Goal: Transaction & Acquisition: Book appointment/travel/reservation

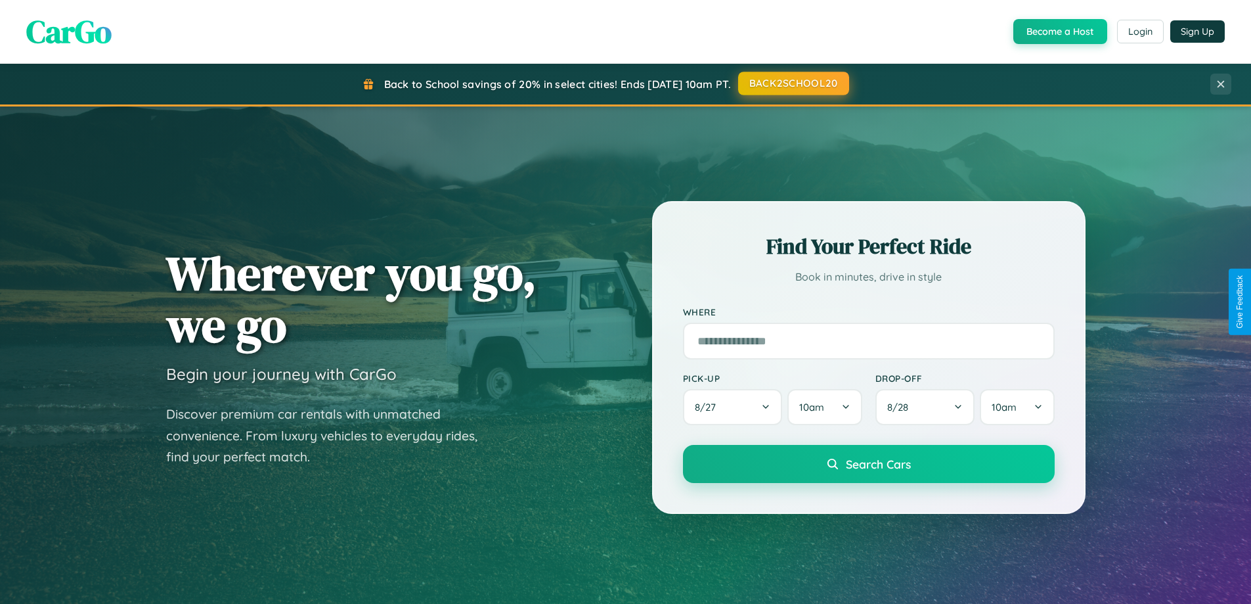
click at [793, 83] on button "BACK2SCHOOL20" at bounding box center [793, 84] width 111 height 24
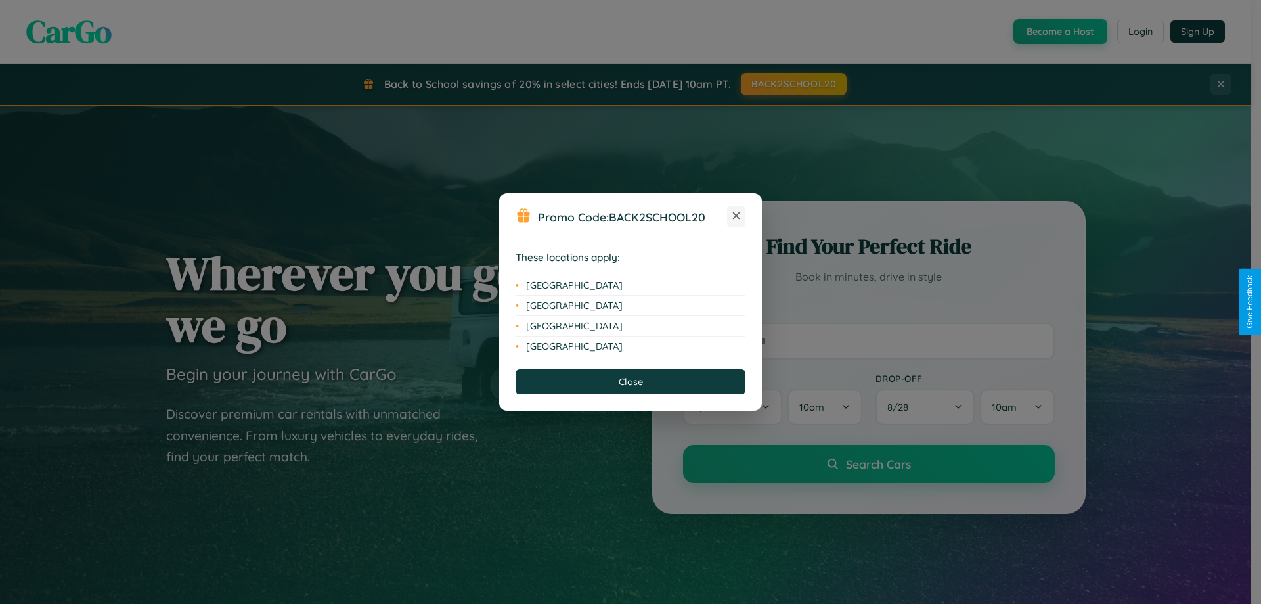
click at [736, 216] on icon at bounding box center [736, 215] width 7 height 7
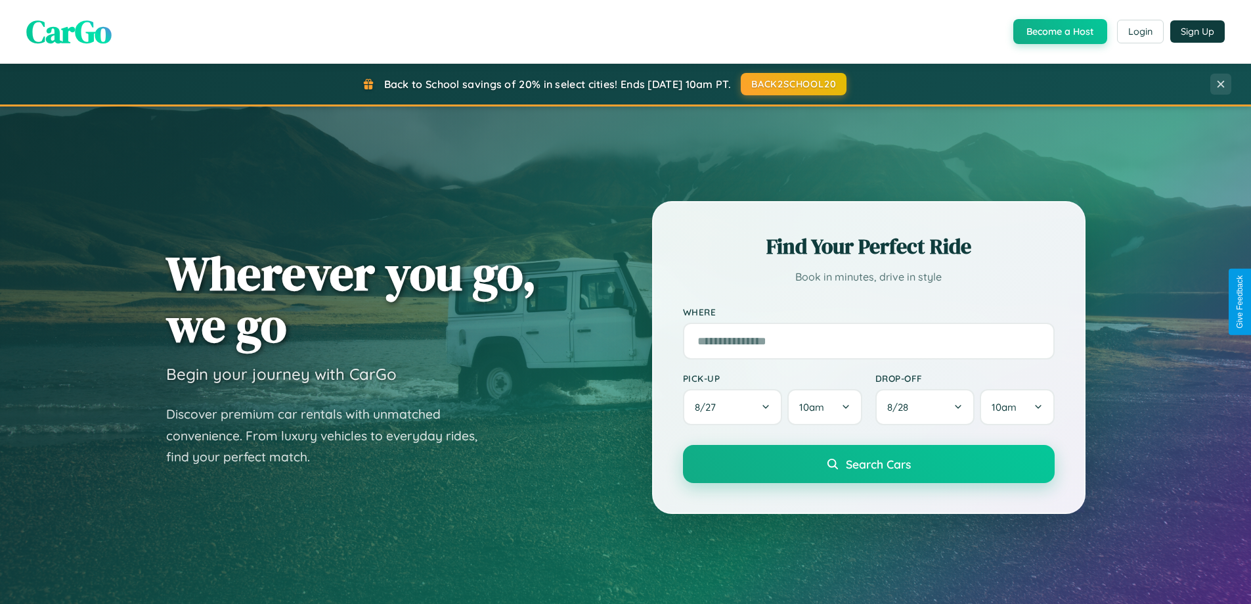
scroll to position [566, 0]
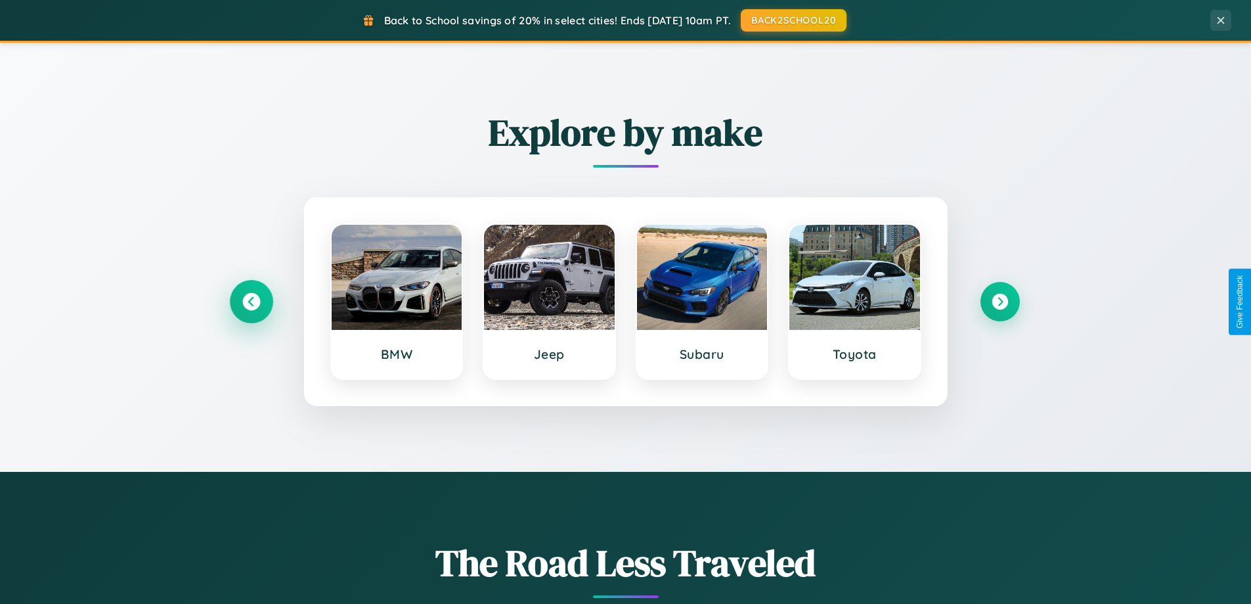
click at [251, 301] on icon at bounding box center [251, 302] width 18 height 18
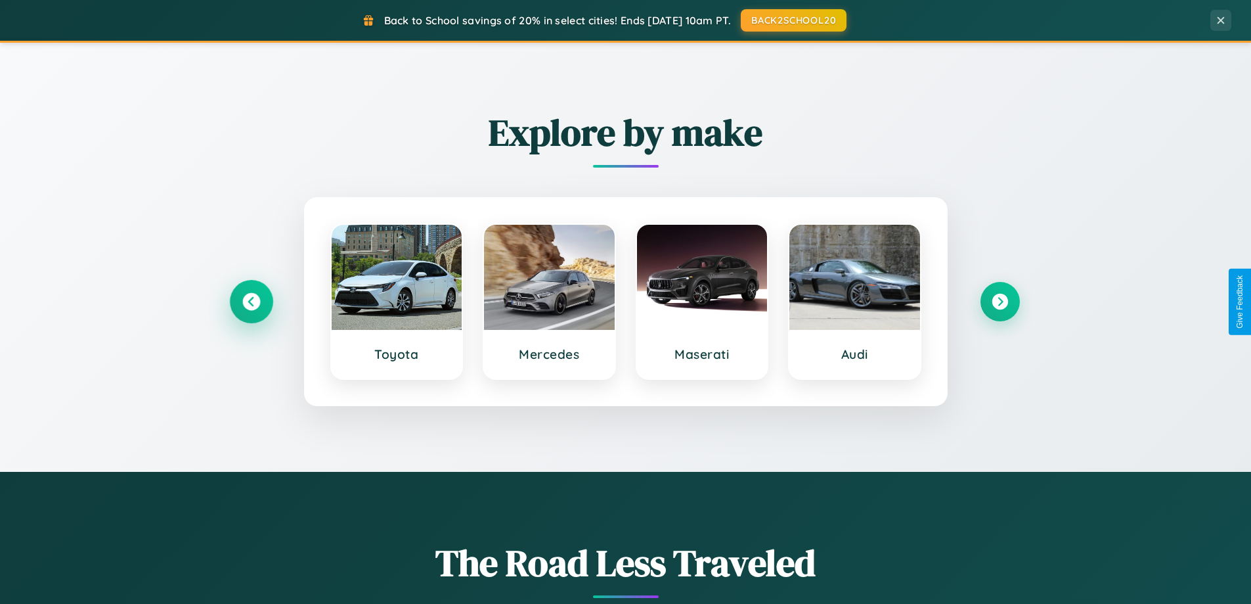
click at [251, 301] on icon at bounding box center [251, 302] width 18 height 18
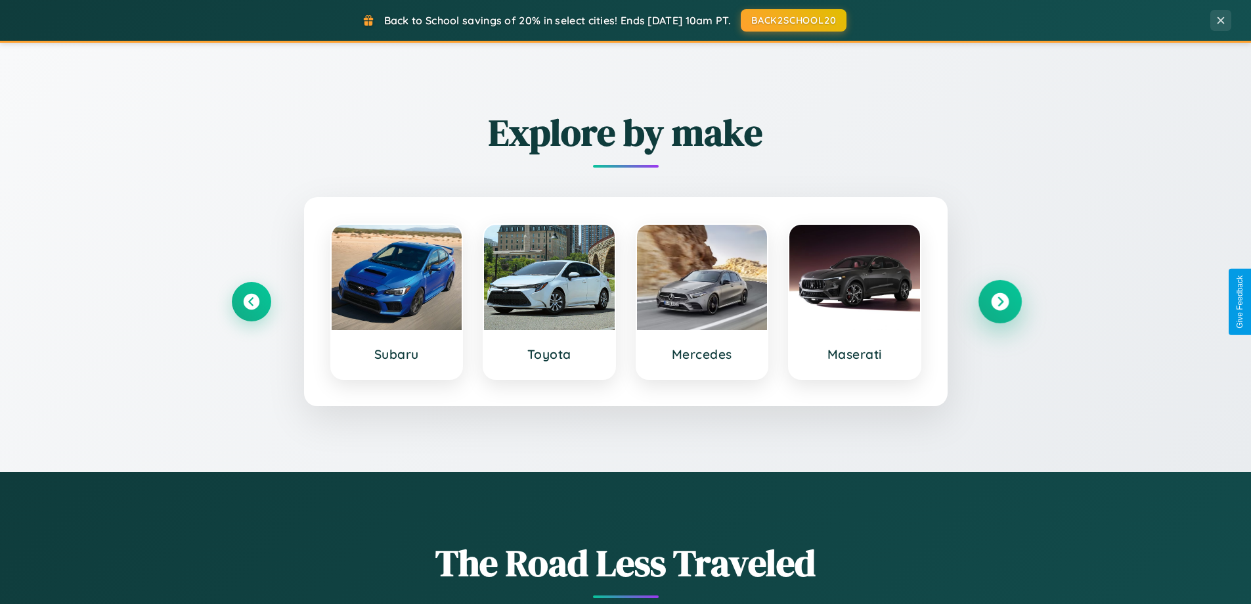
click at [1000, 301] on icon at bounding box center [1000, 302] width 18 height 18
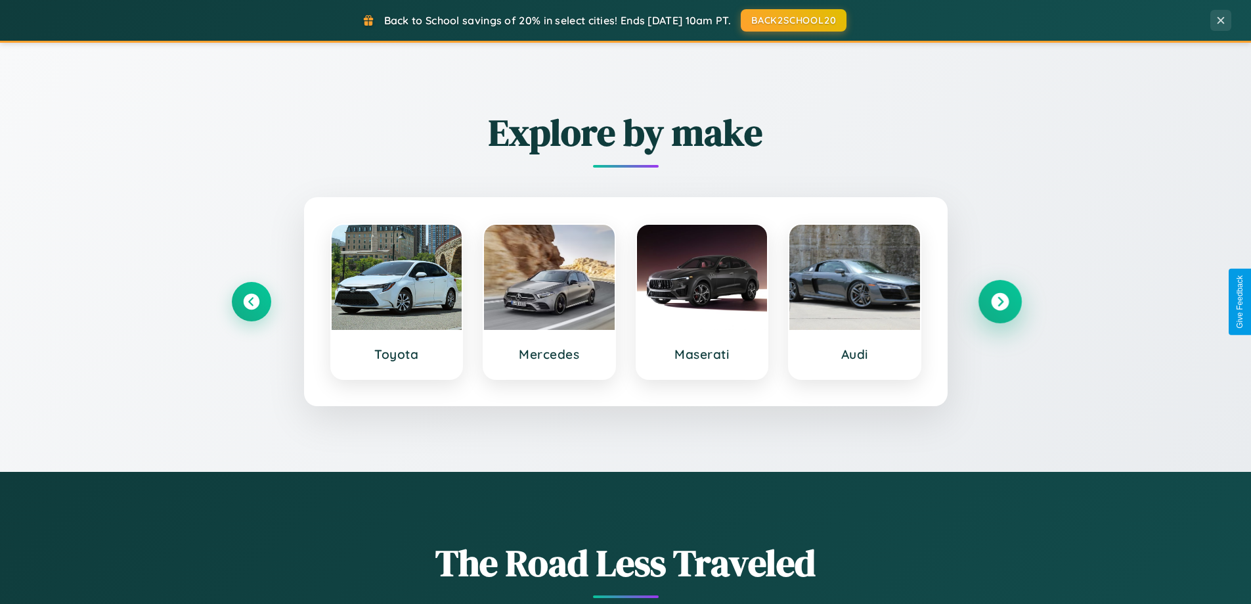
scroll to position [39, 0]
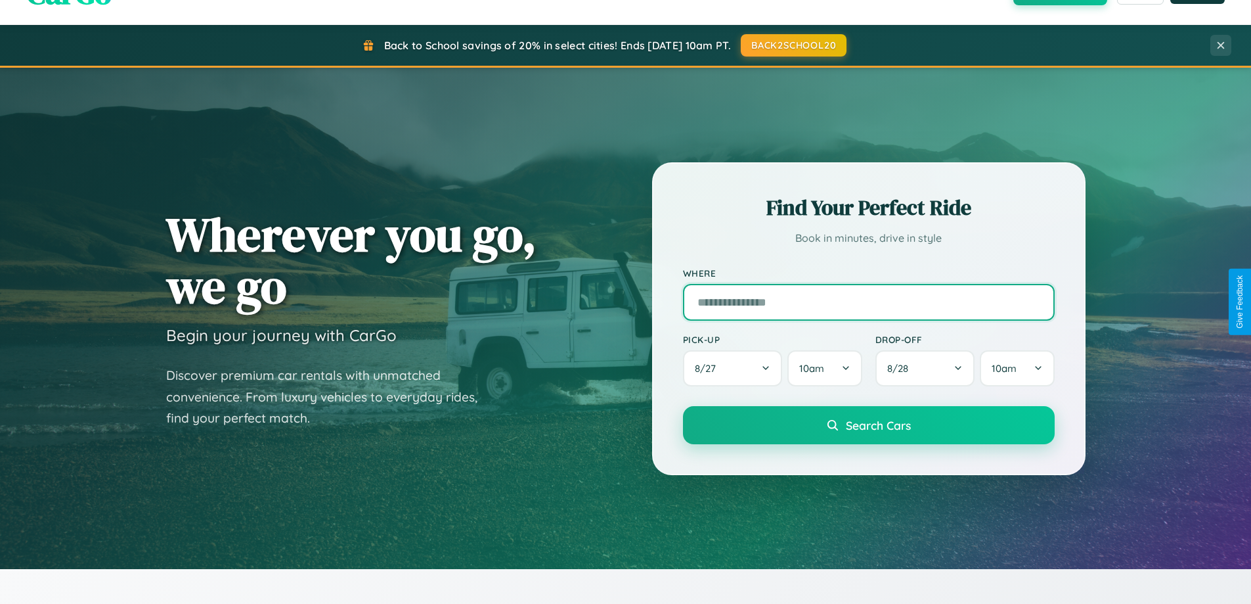
click at [868, 301] on input "text" at bounding box center [869, 302] width 372 height 37
type input "**********"
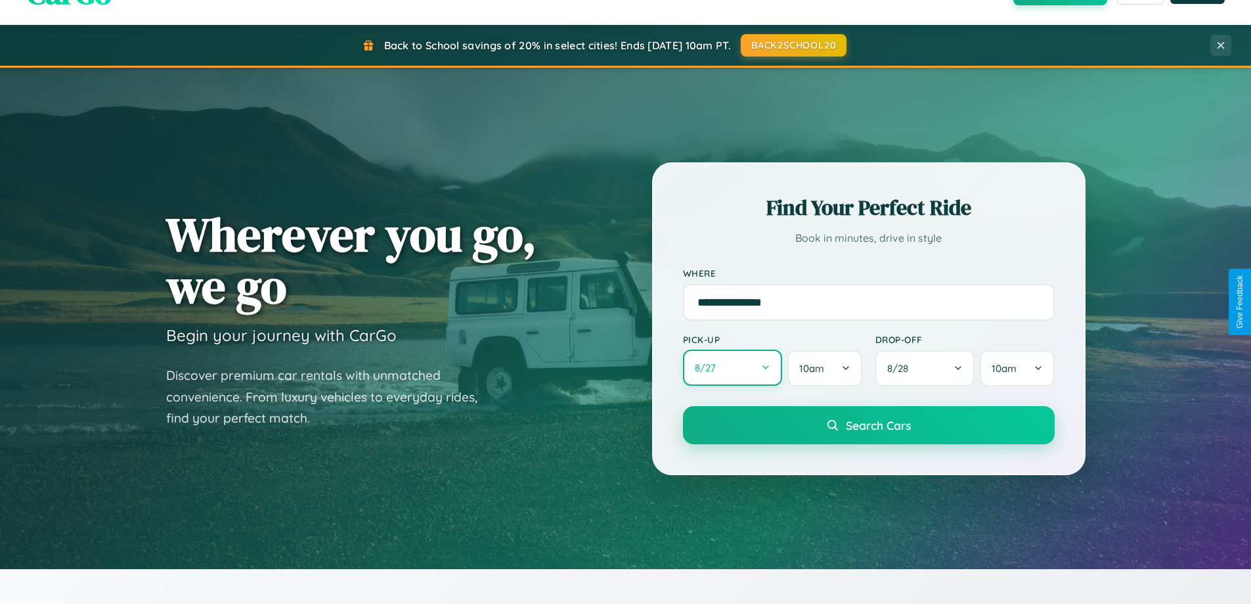
click at [732, 368] on button "8 / 27" at bounding box center [733, 367] width 100 height 36
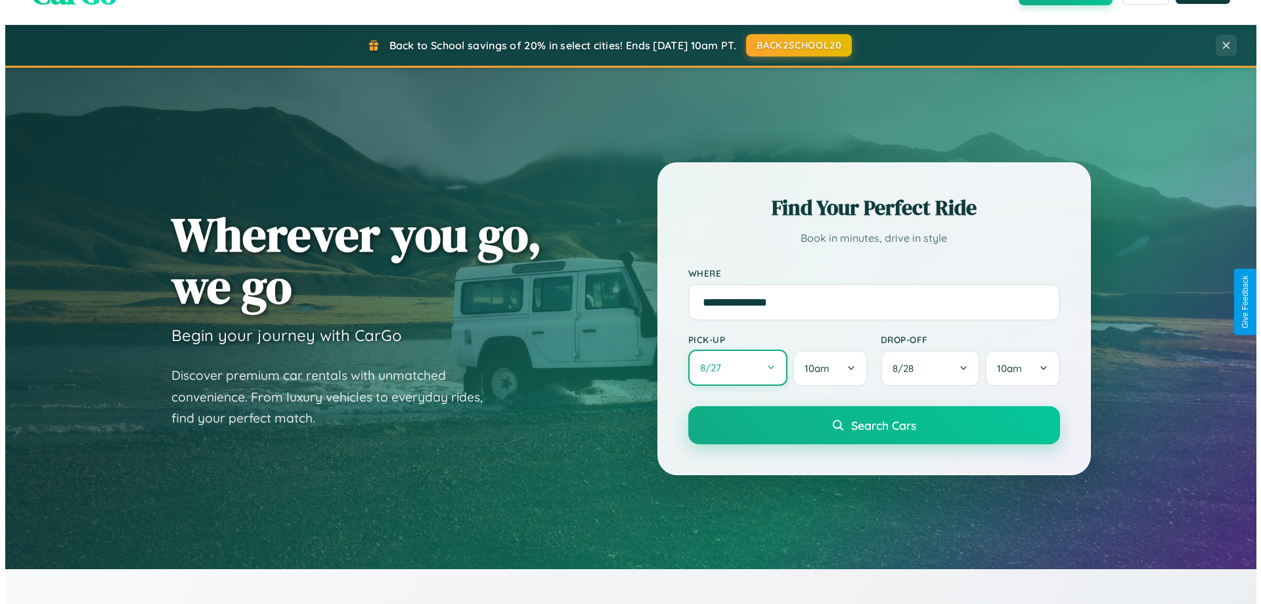
select select "*"
select select "****"
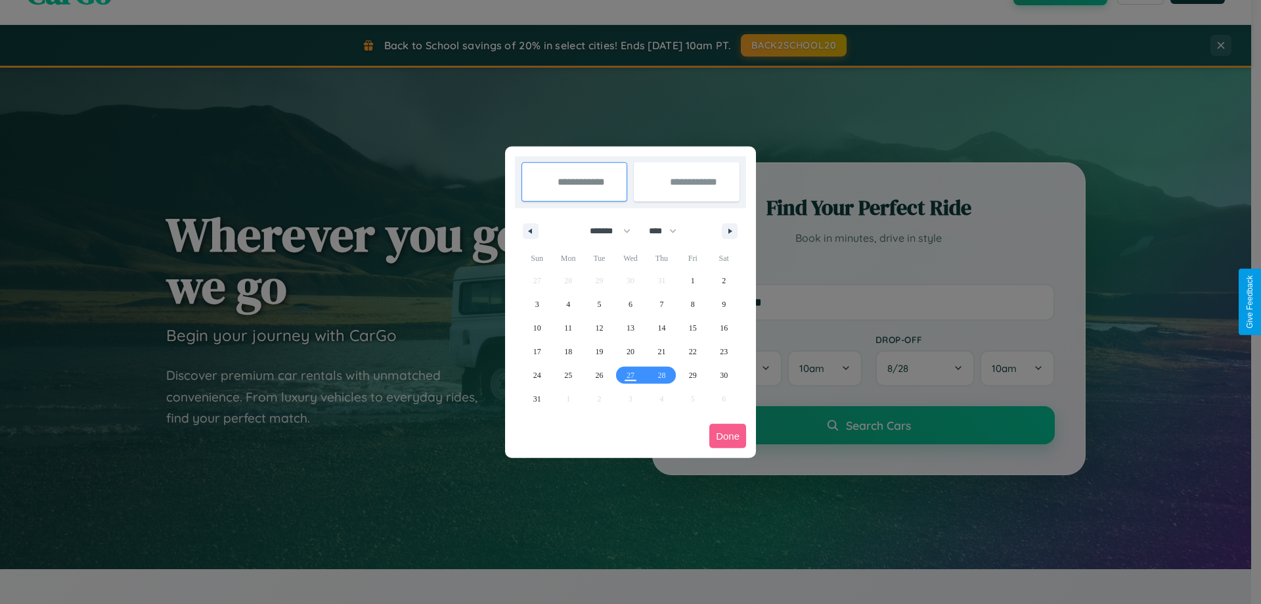
drag, startPoint x: 604, startPoint y: 231, endPoint x: 631, endPoint y: 263, distance: 42.1
click at [604, 231] on select "******* ******** ***** ***** *** **** **** ****** ********* ******* ******** **…" at bounding box center [608, 231] width 56 height 22
select select "**"
click at [630, 303] on span "5" at bounding box center [631, 304] width 4 height 24
type input "**********"
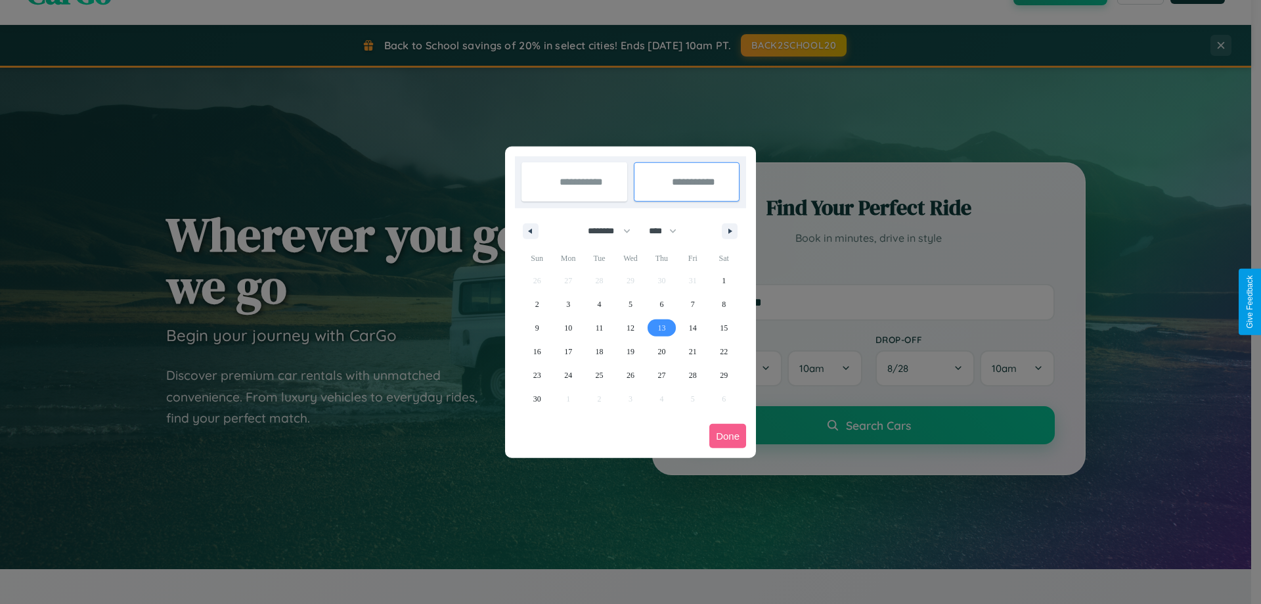
click at [661, 327] on span "13" at bounding box center [662, 328] width 8 height 24
type input "**********"
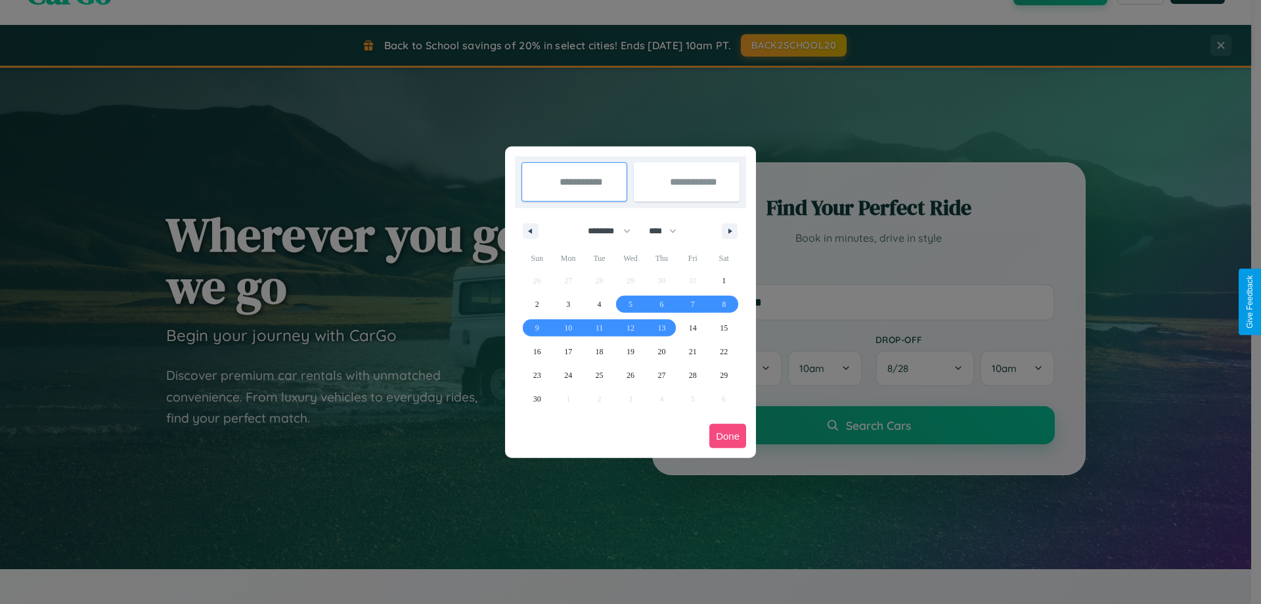
click at [728, 435] on button "Done" at bounding box center [727, 436] width 37 height 24
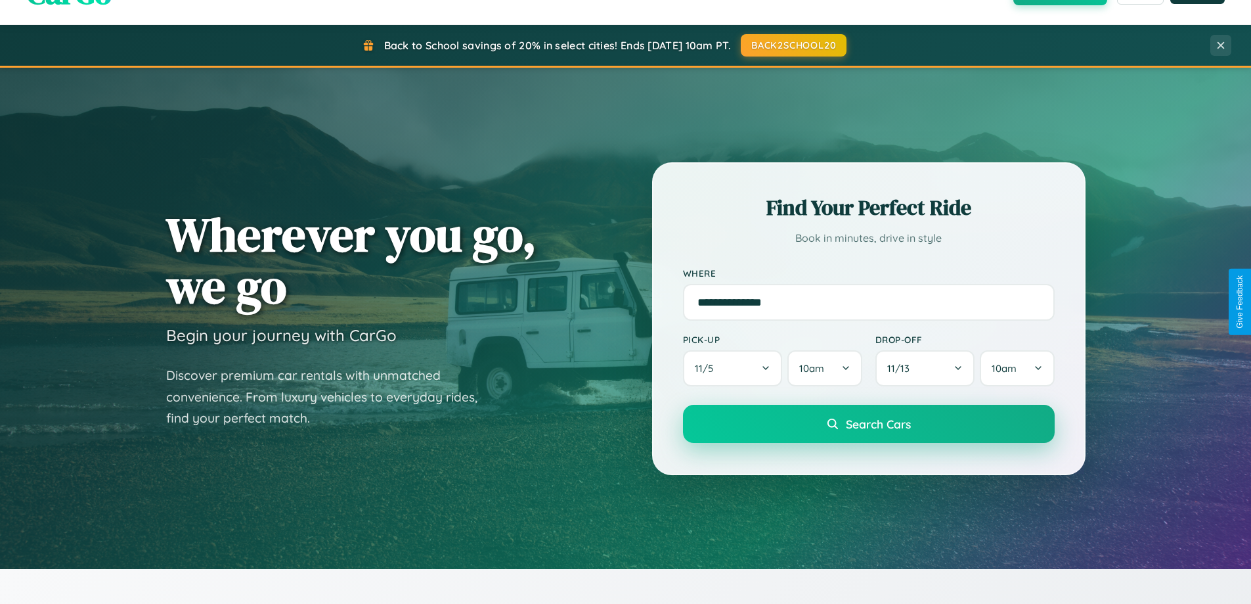
click at [868, 424] on span "Search Cars" at bounding box center [878, 423] width 65 height 14
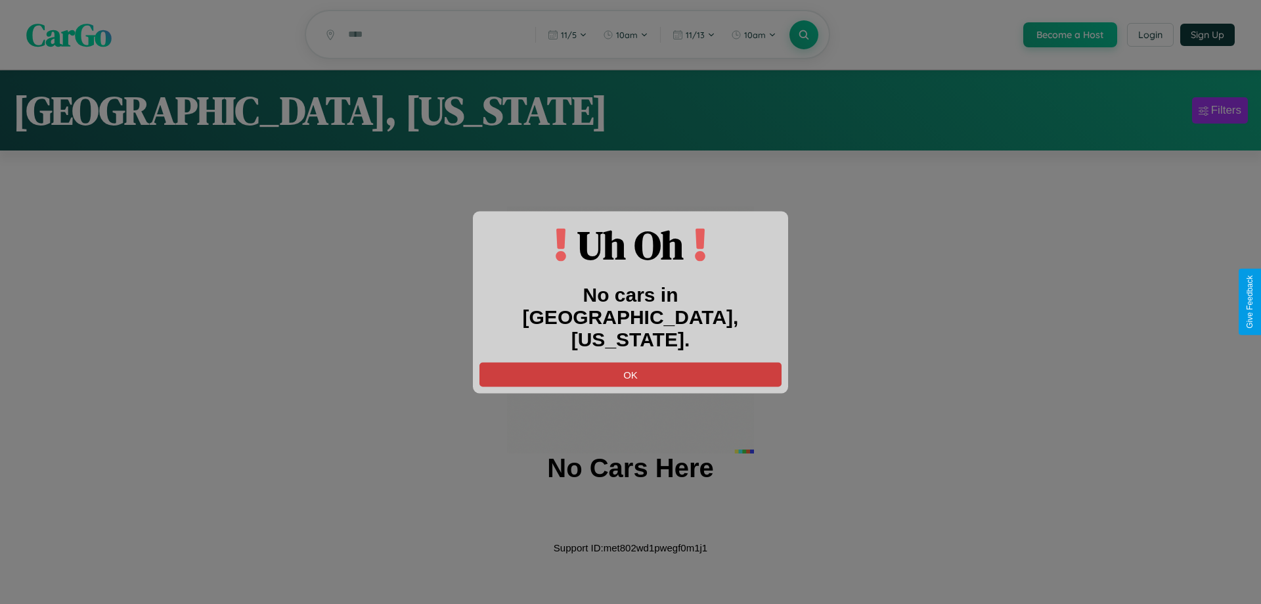
click at [631, 362] on button "OK" at bounding box center [630, 374] width 302 height 24
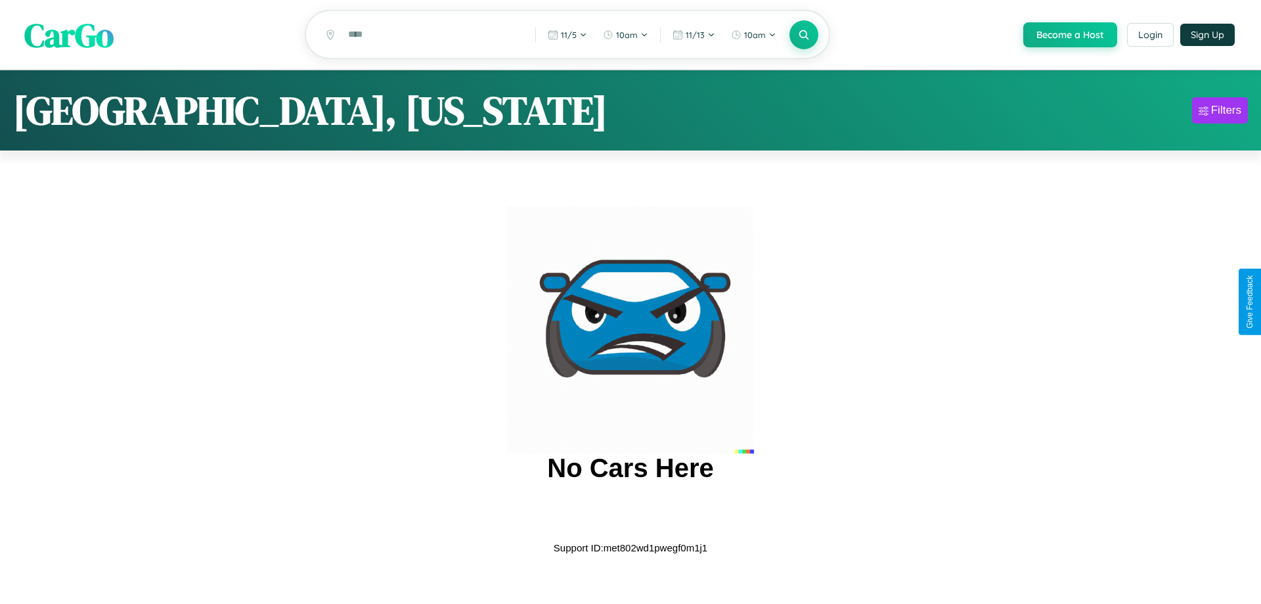
click at [69, 35] on span "CarGo" at bounding box center [68, 34] width 89 height 45
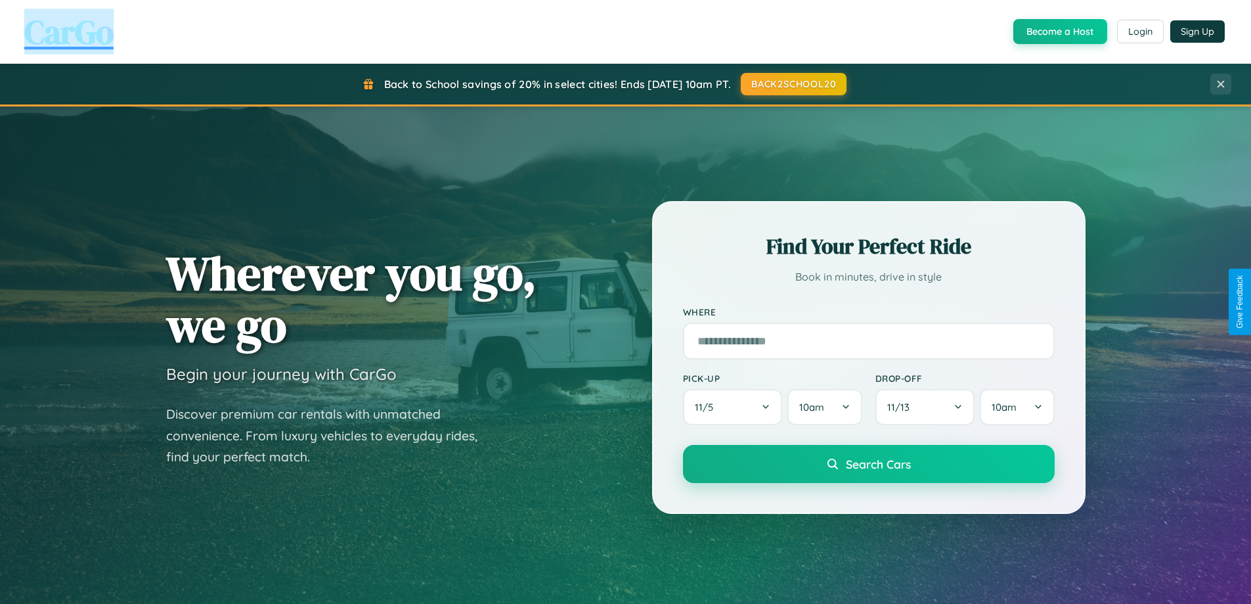
scroll to position [2110, 0]
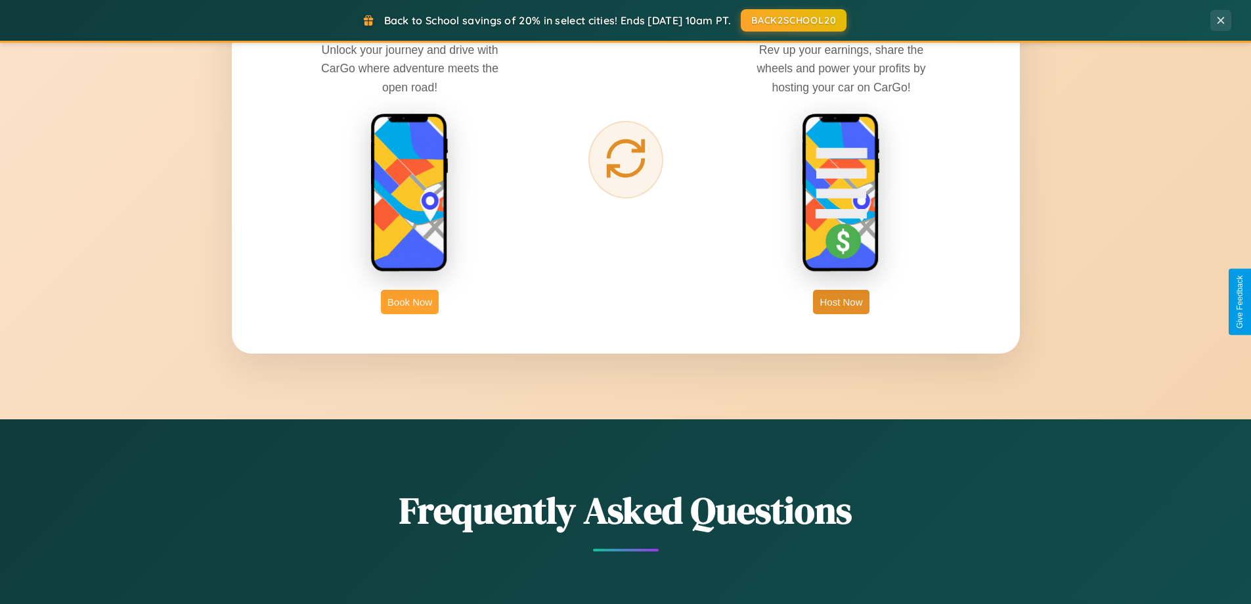
click at [410, 301] on button "Book Now" at bounding box center [410, 302] width 58 height 24
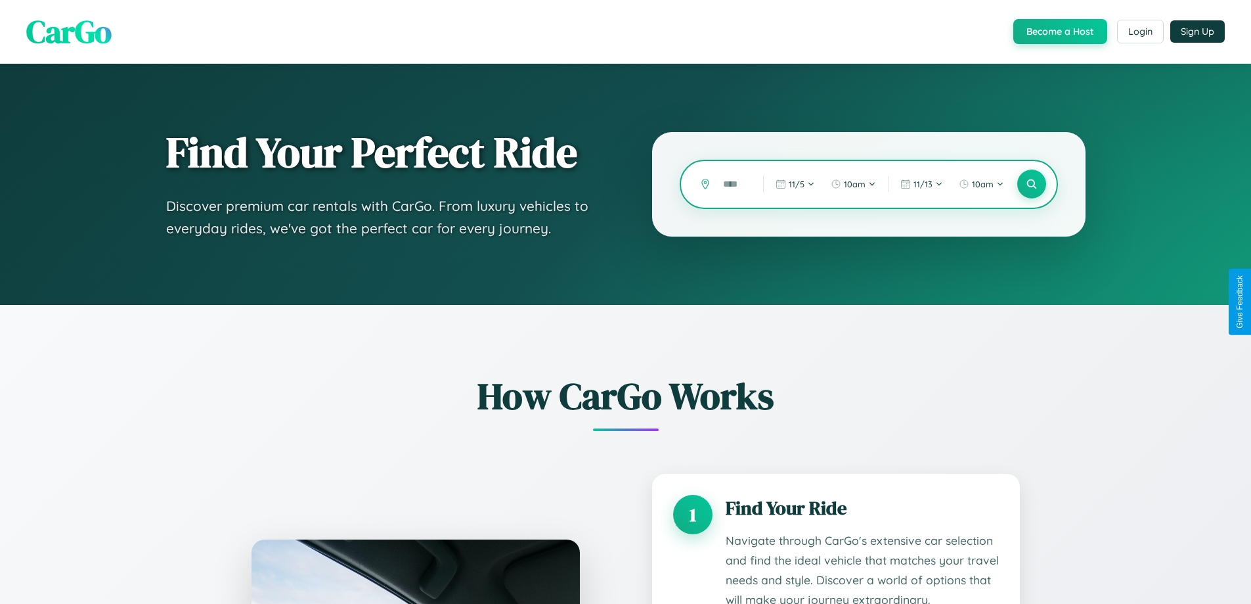
click at [734, 184] on input "text" at bounding box center [733, 184] width 33 height 23
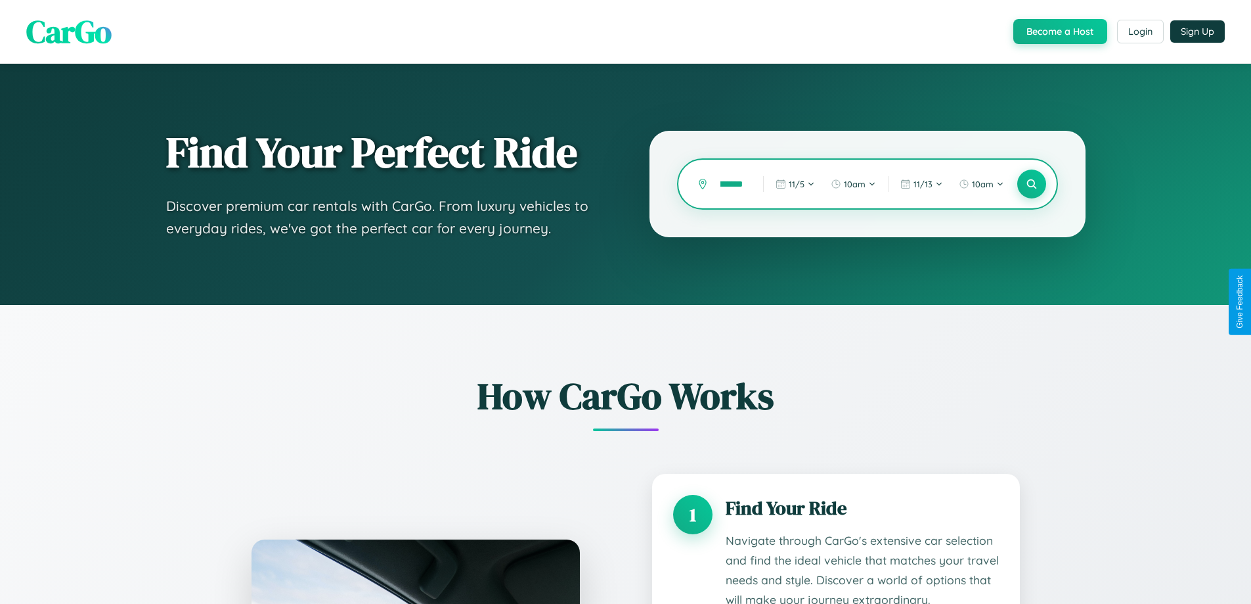
scroll to position [0, 24]
type input "*********"
click at [1031, 184] on icon at bounding box center [1031, 184] width 12 height 12
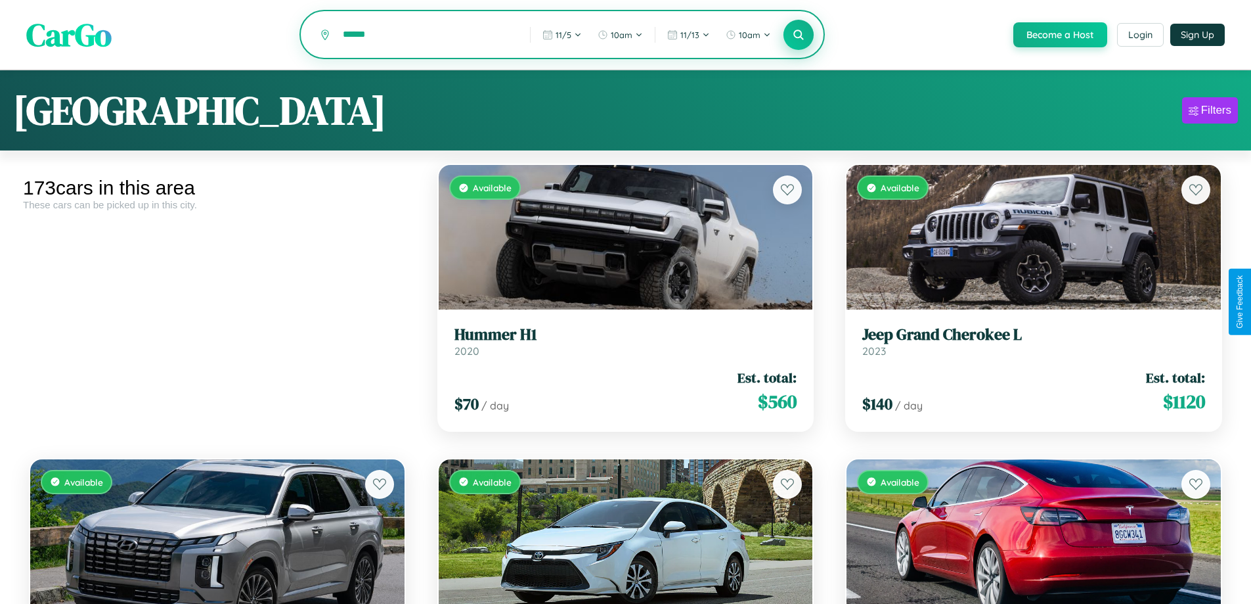
type input "******"
click at [798, 35] on icon at bounding box center [799, 34] width 12 height 12
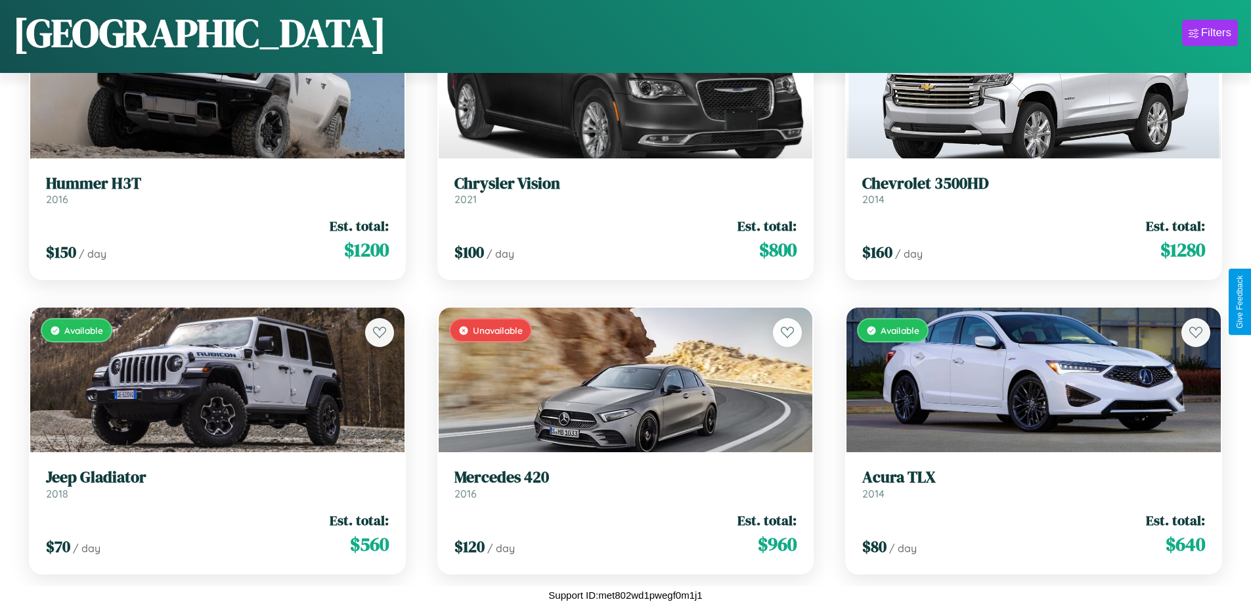
scroll to position [1950, 0]
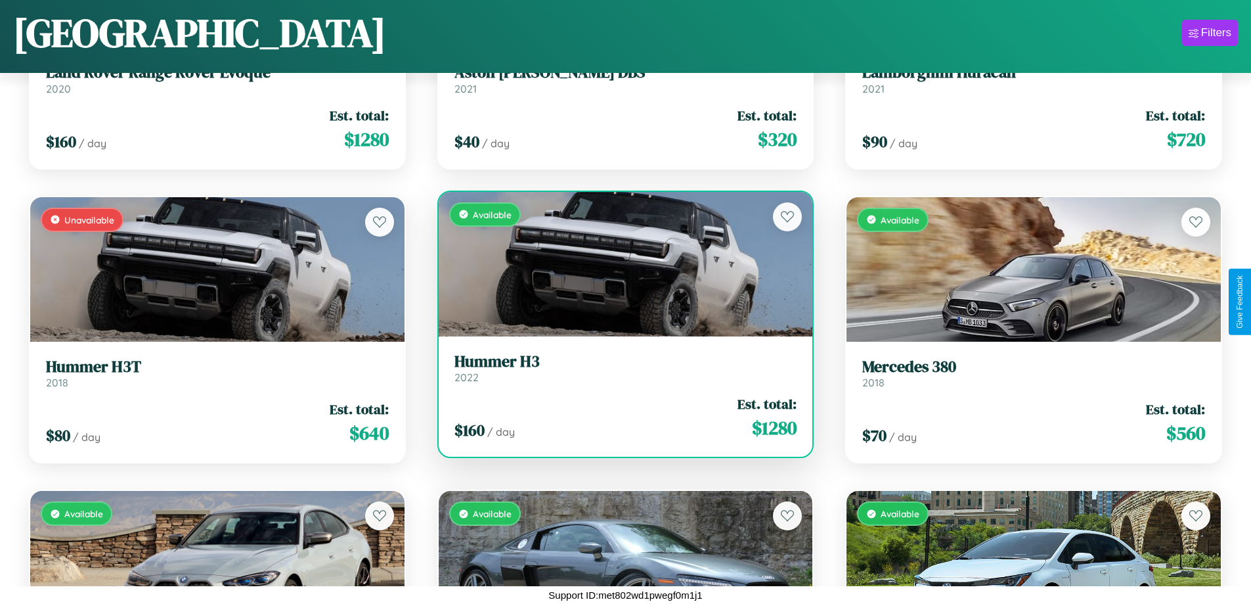
click at [620, 372] on link "Hummer H3 2022" at bounding box center [626, 368] width 343 height 32
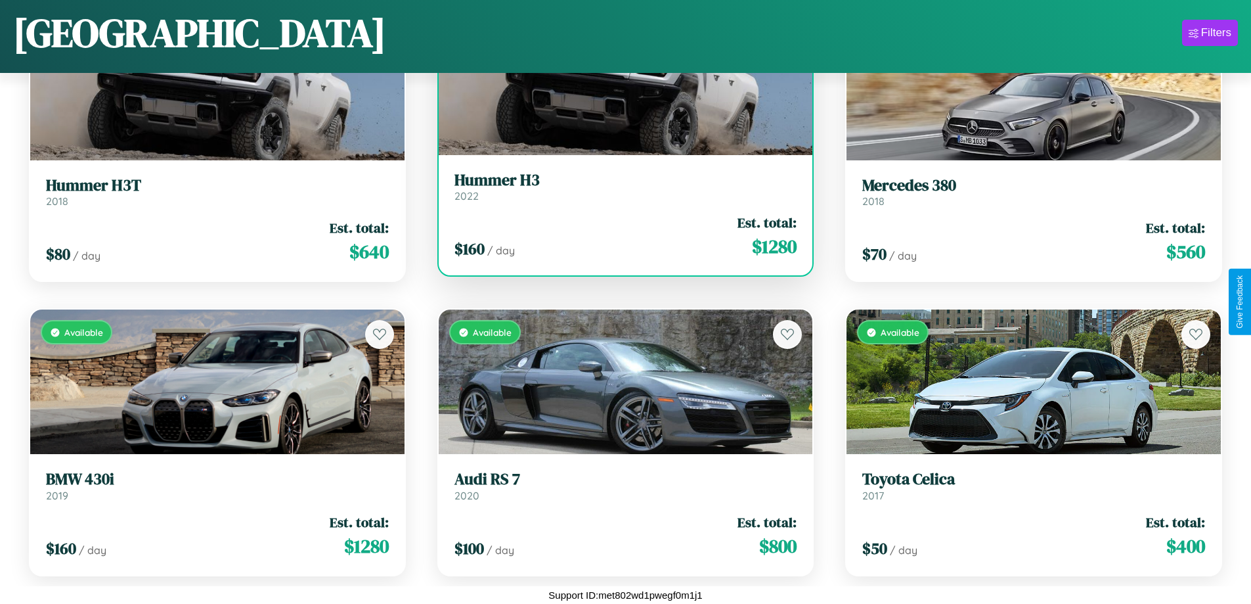
scroll to position [5185, 0]
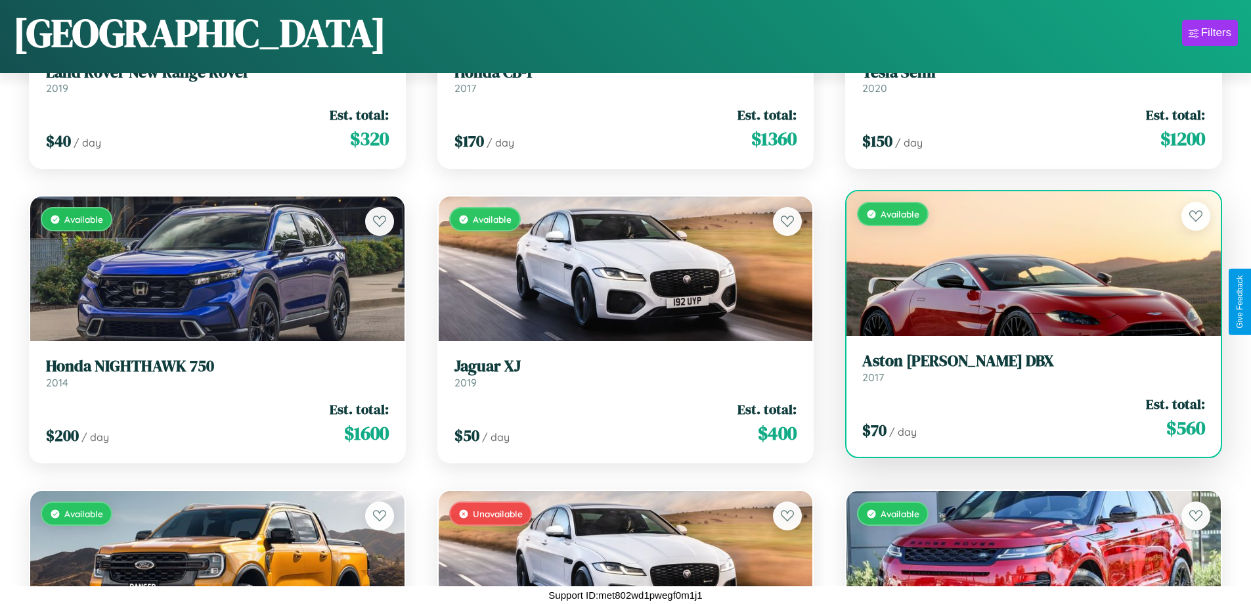
click at [1025, 263] on div "Available" at bounding box center [1034, 263] width 374 height 145
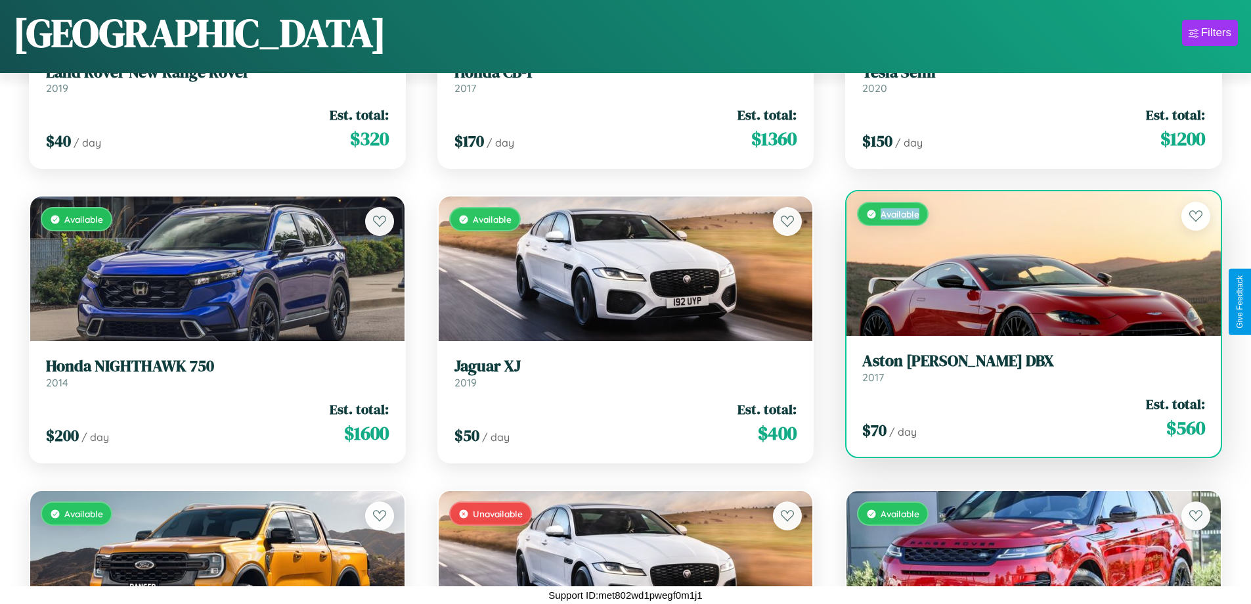
click at [1025, 263] on div "Available" at bounding box center [1034, 263] width 374 height 145
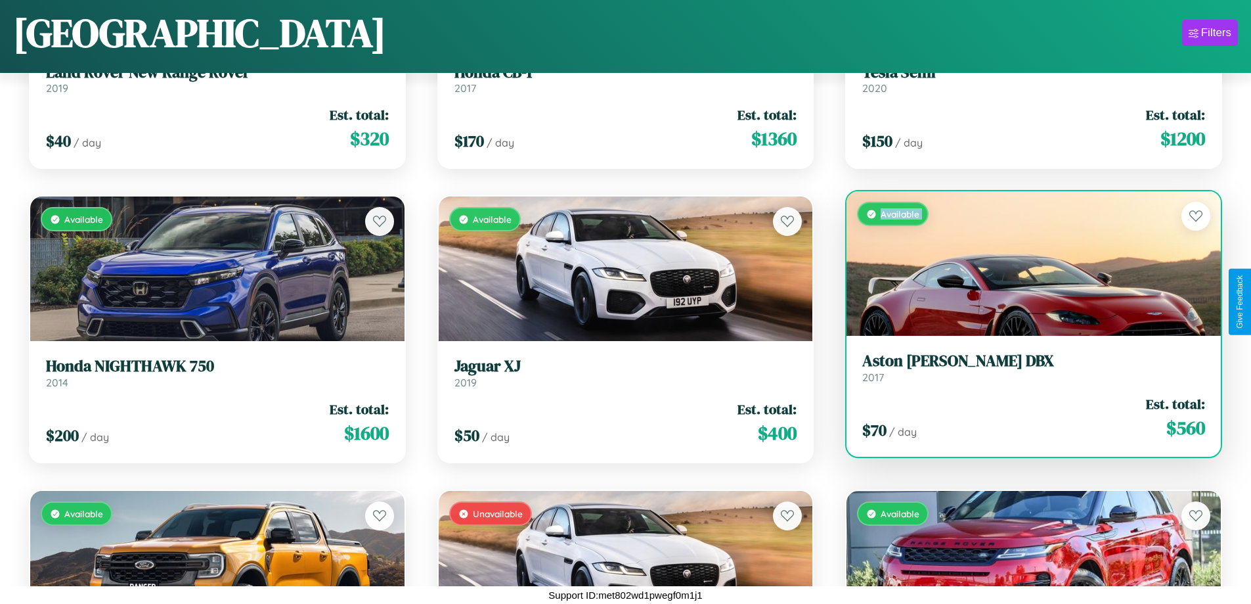
click at [1025, 263] on div "Available" at bounding box center [1034, 263] width 374 height 145
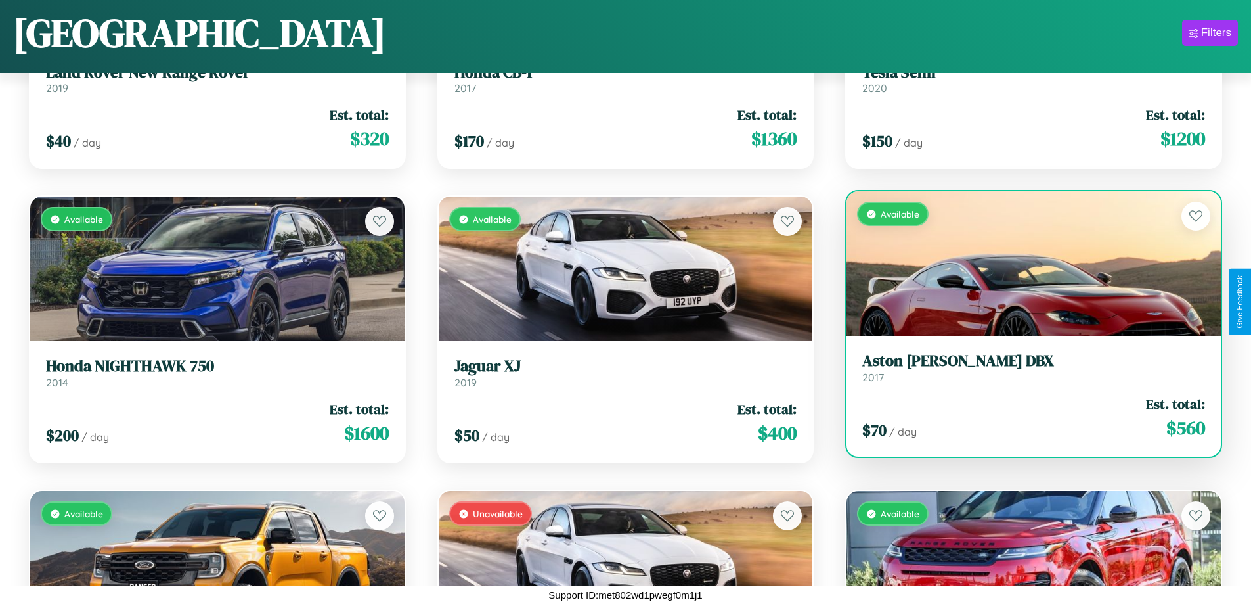
click at [1025, 263] on div "Available" at bounding box center [1034, 263] width 374 height 145
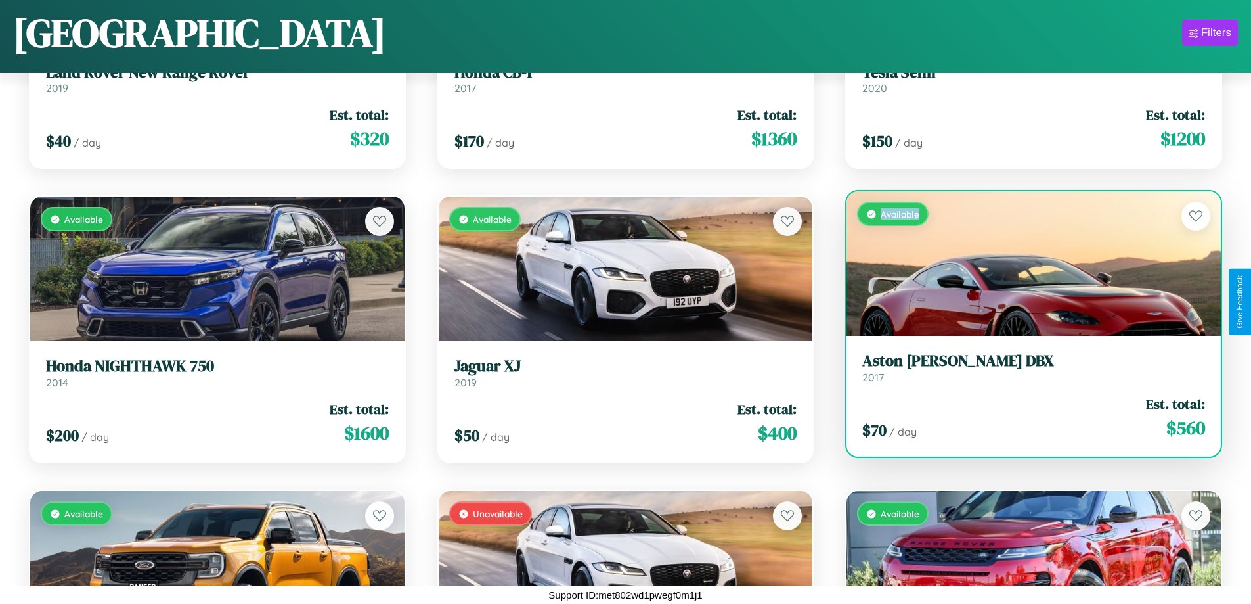
click at [1025, 263] on div "Available" at bounding box center [1034, 263] width 374 height 145
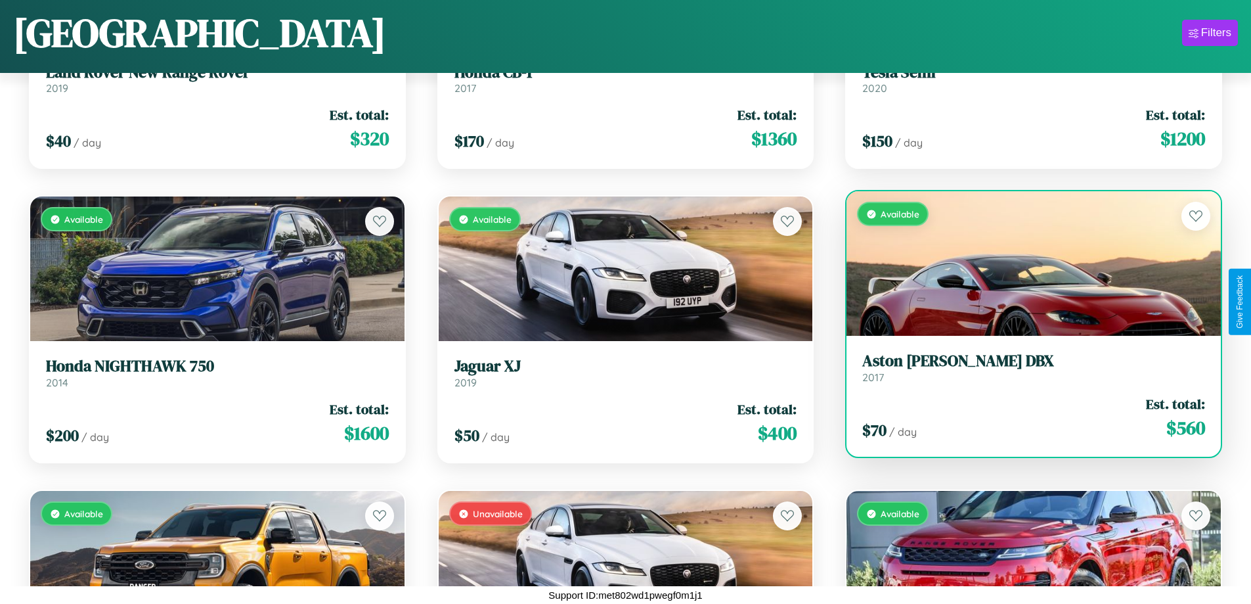
click at [1025, 367] on h3 "Aston Martin DBX" at bounding box center [1033, 360] width 343 height 19
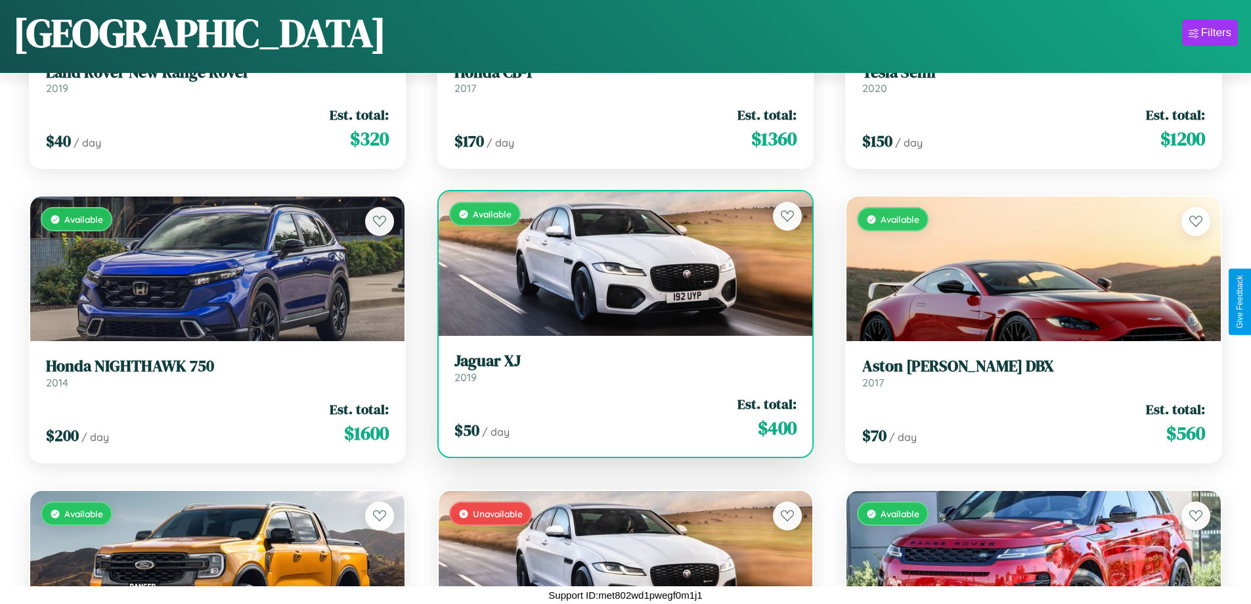
scroll to position [14303, 0]
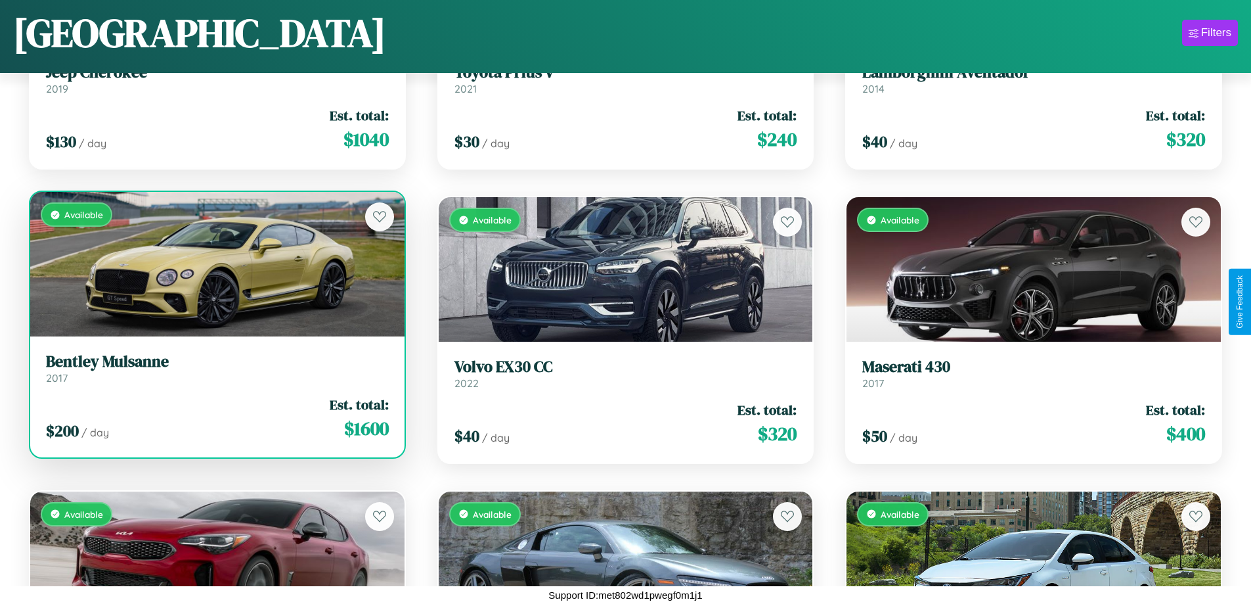
click at [215, 264] on div "Available" at bounding box center [217, 264] width 374 height 145
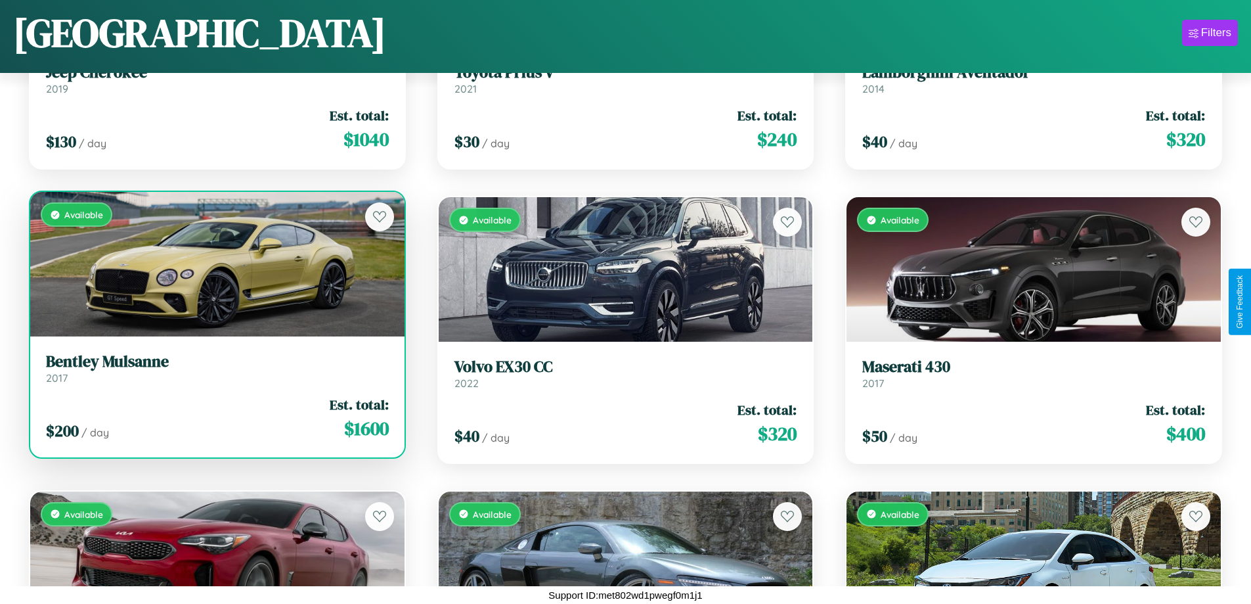
click at [215, 264] on div "Available" at bounding box center [217, 264] width 374 height 145
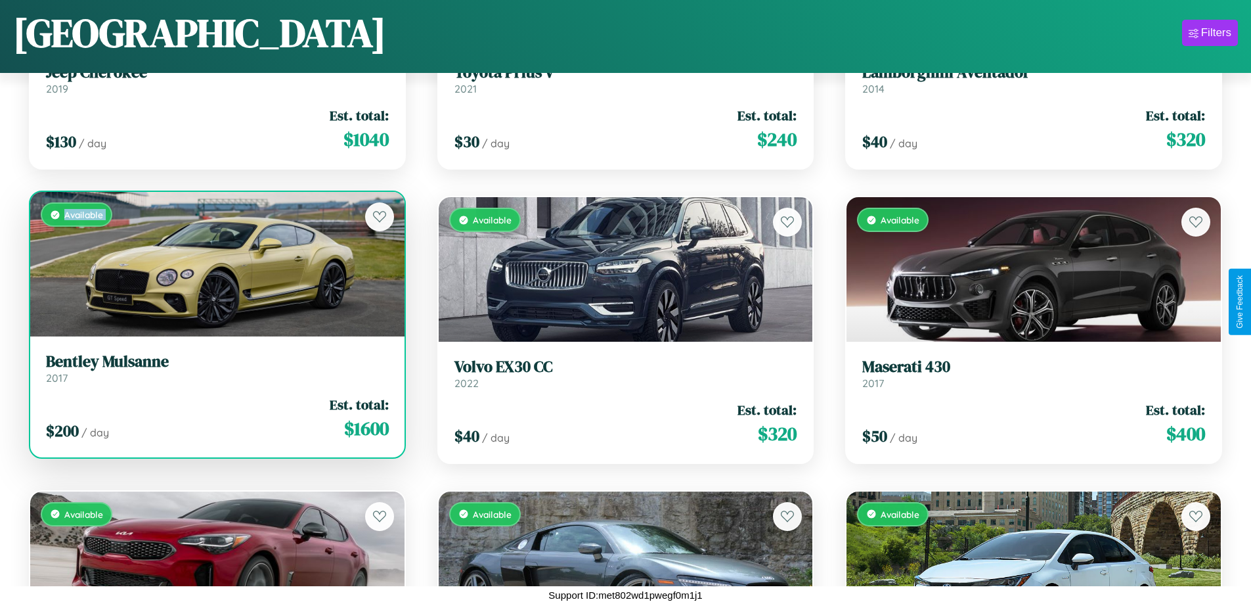
click at [215, 264] on div "Available" at bounding box center [217, 264] width 374 height 145
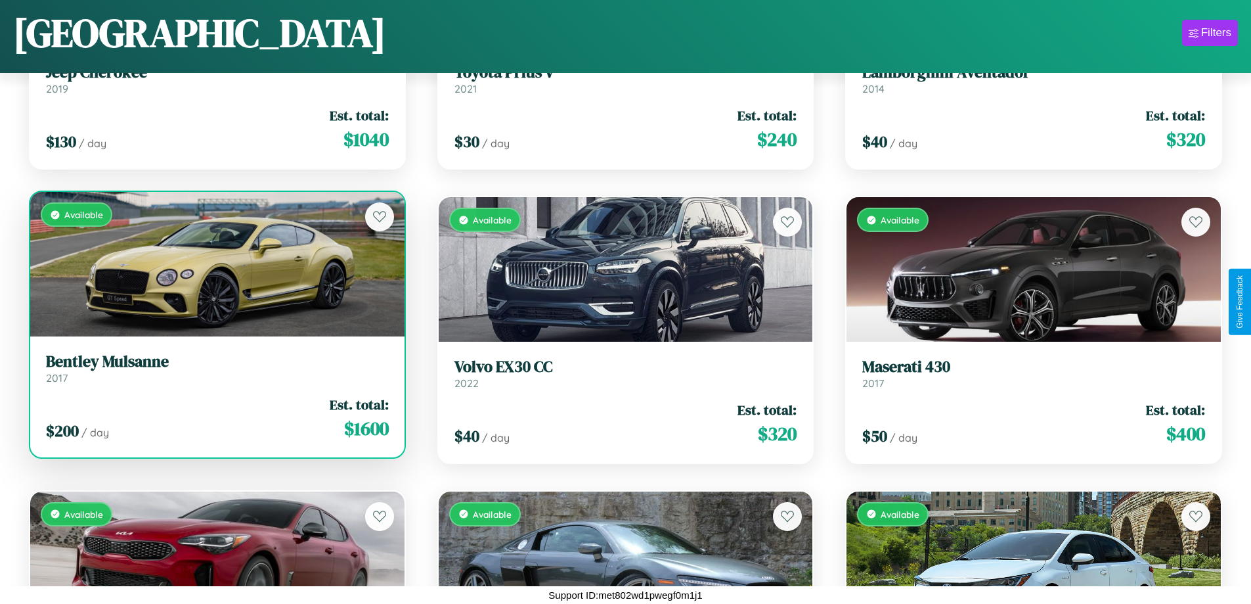
click at [215, 264] on div "Available" at bounding box center [217, 264] width 374 height 145
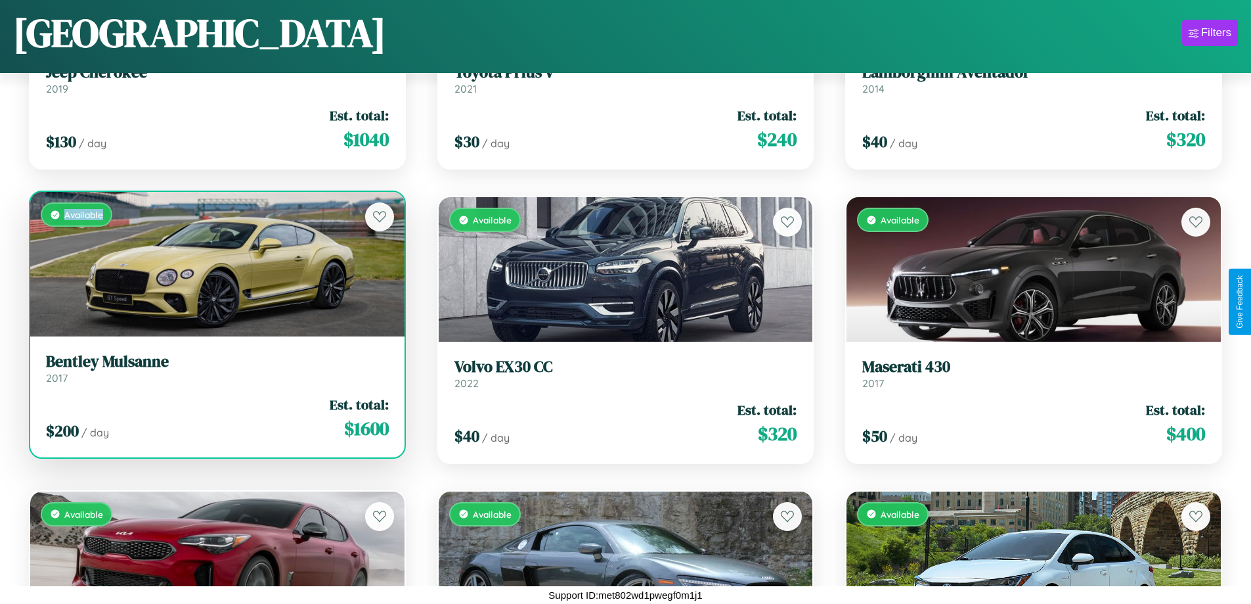
click at [215, 264] on div "Available" at bounding box center [217, 264] width 374 height 145
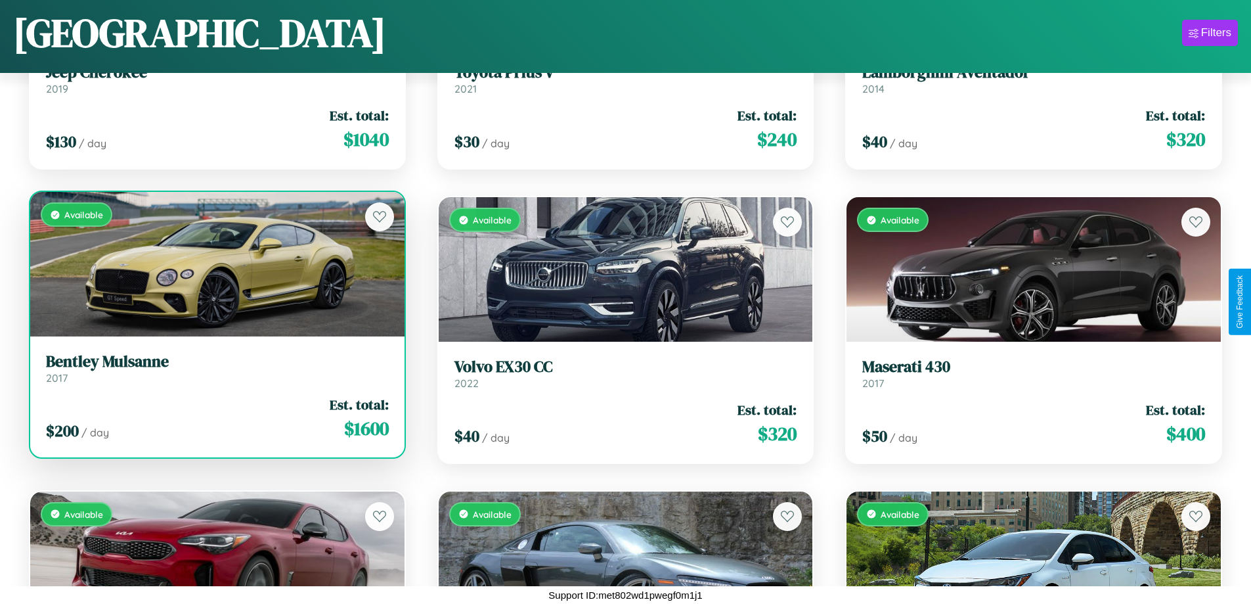
click at [215, 368] on h3 "Bentley Mulsanne" at bounding box center [217, 361] width 343 height 19
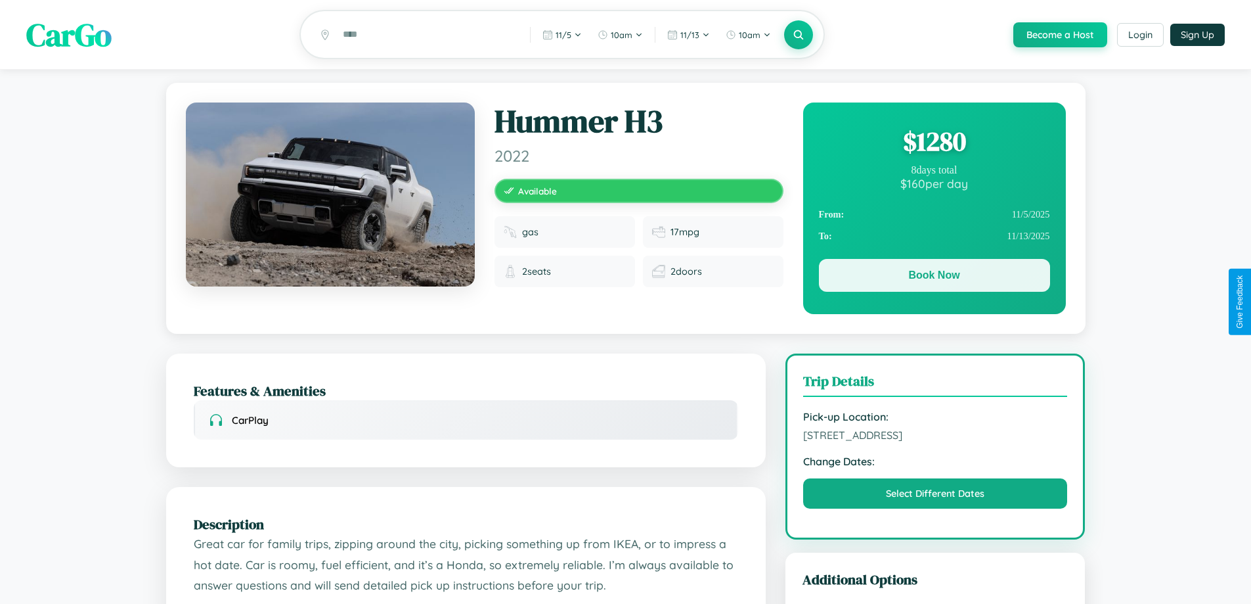
click at [934, 278] on button "Book Now" at bounding box center [934, 275] width 231 height 33
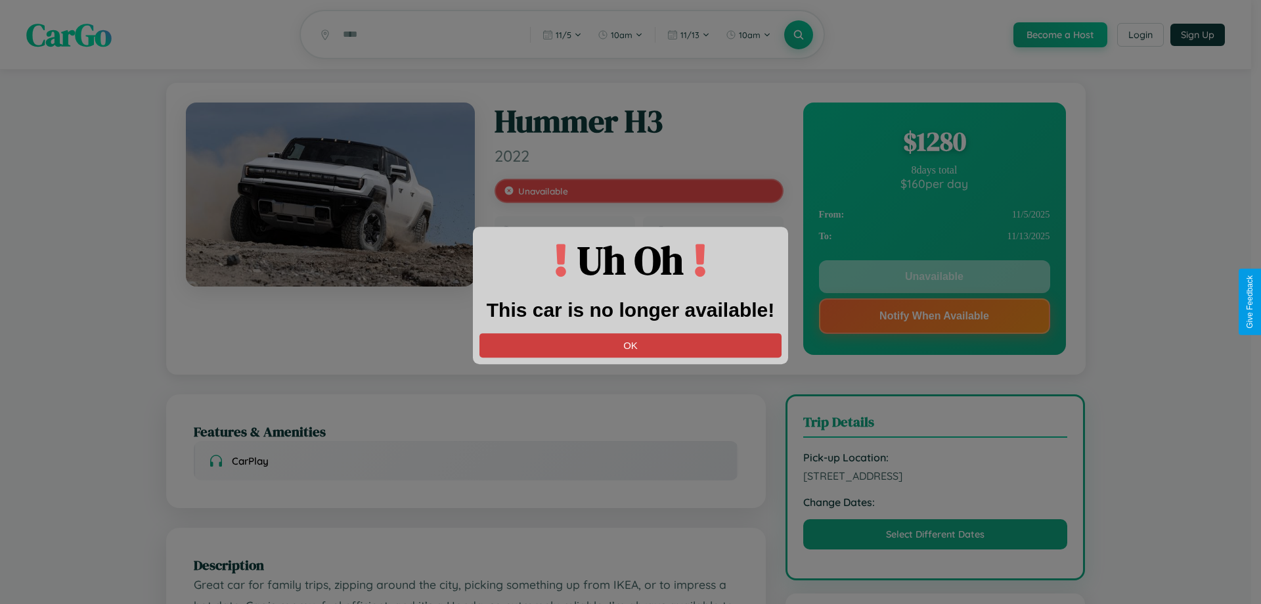
click at [631, 345] on button "OK" at bounding box center [630, 345] width 302 height 24
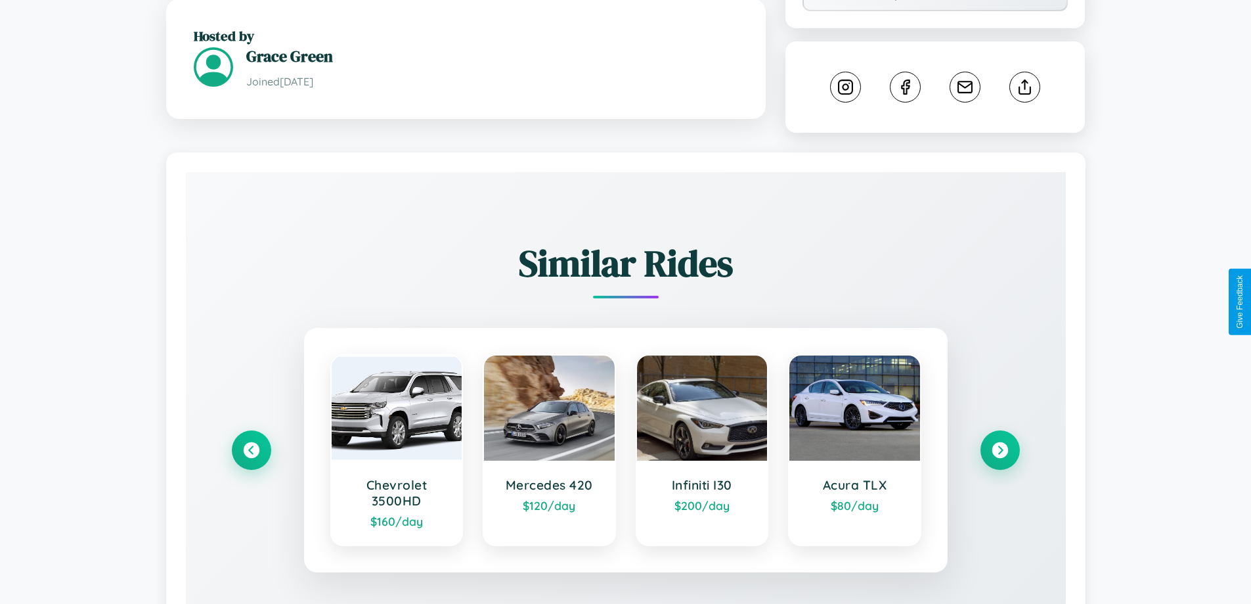
scroll to position [731, 0]
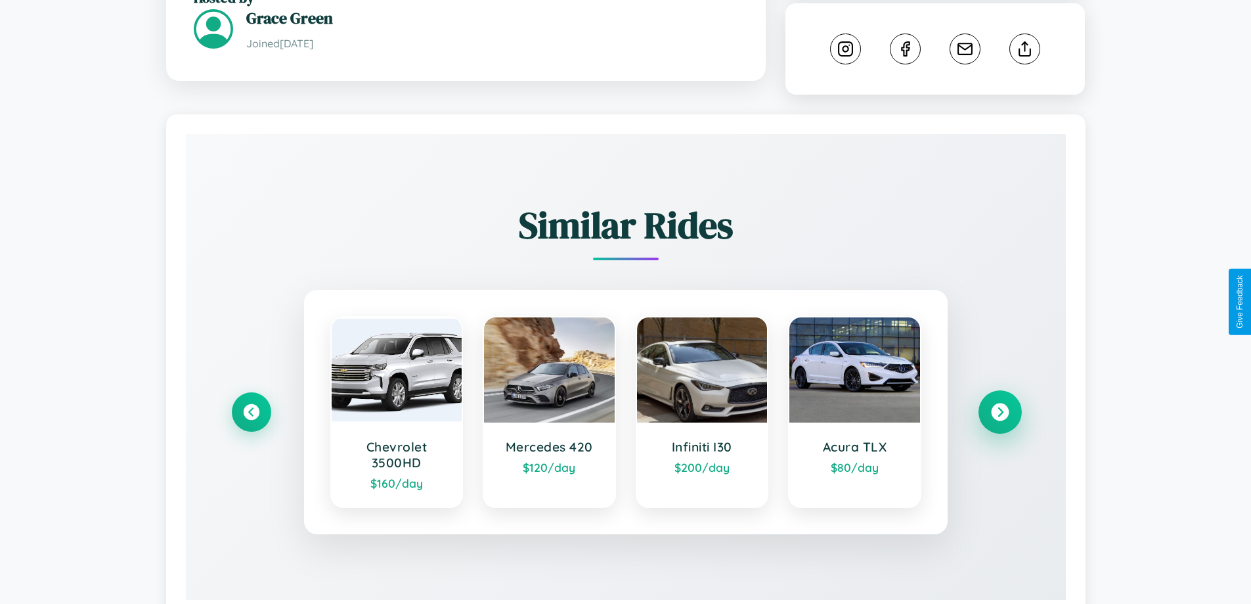
click at [1000, 403] on icon at bounding box center [1000, 412] width 18 height 18
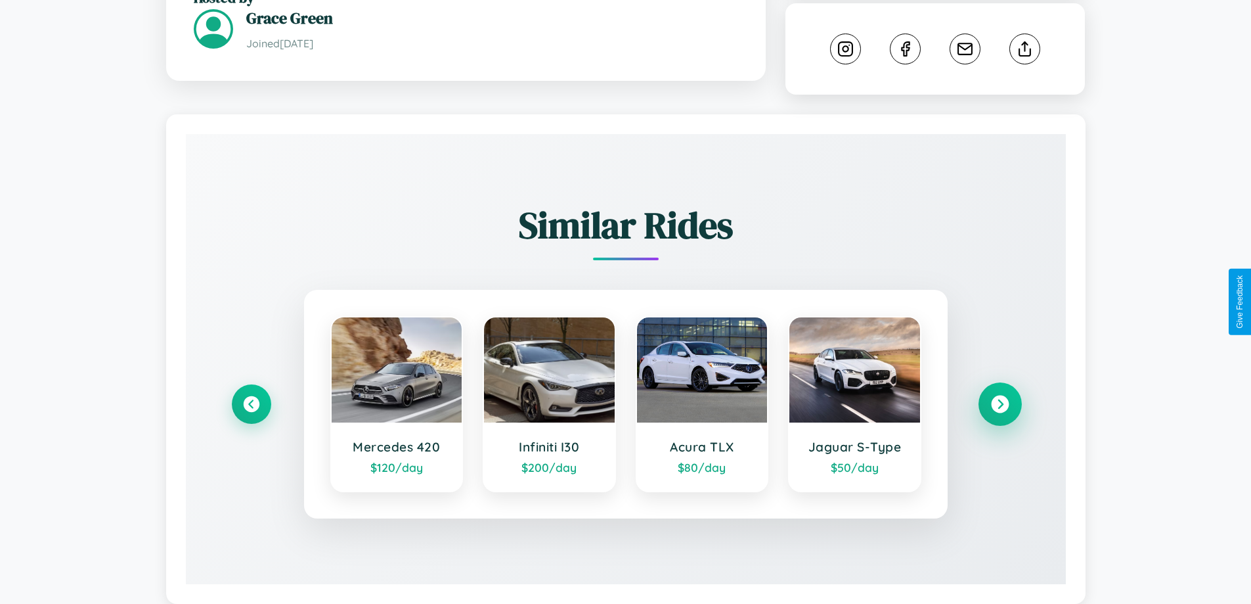
scroll to position [715, 0]
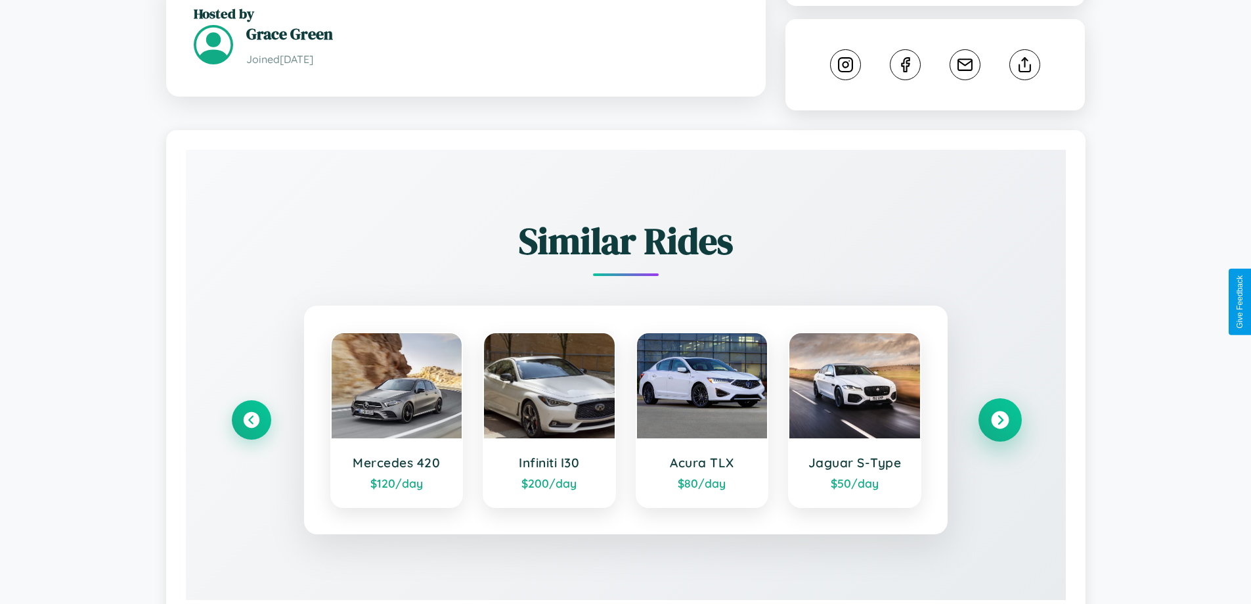
click at [1000, 411] on icon at bounding box center [1000, 420] width 18 height 18
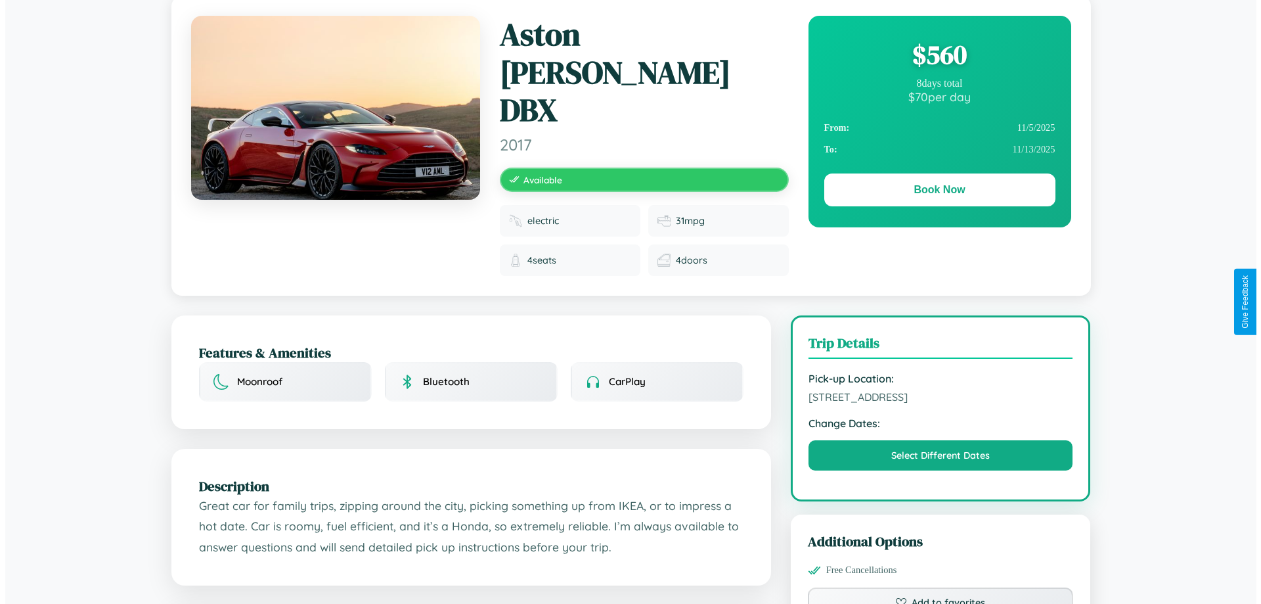
scroll to position [0, 0]
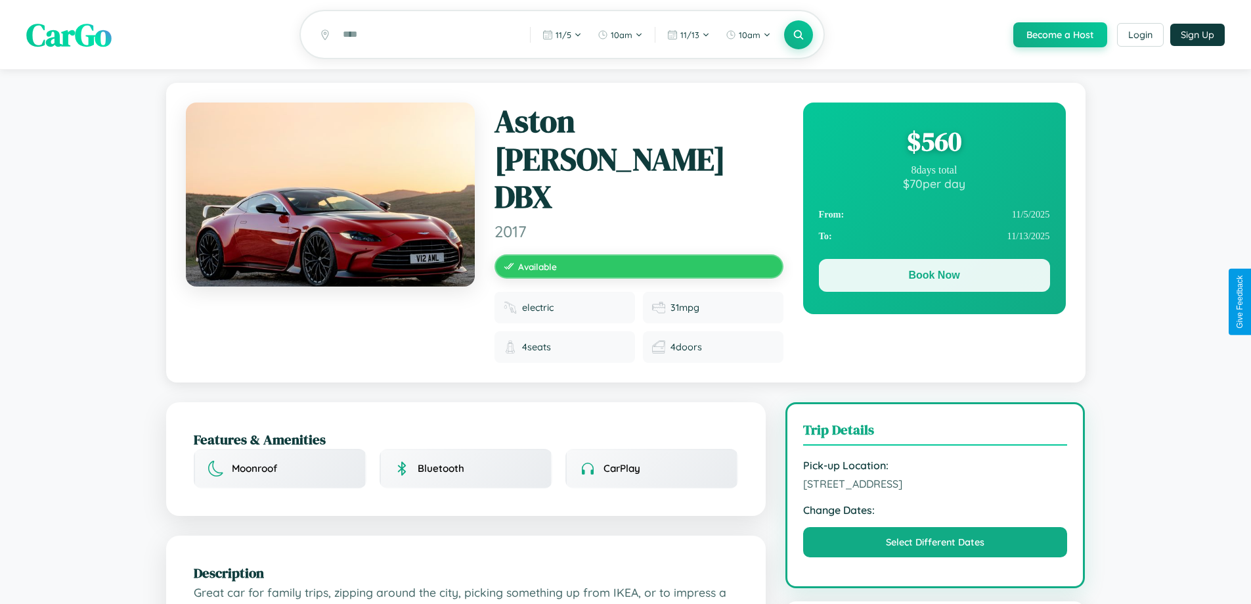
click at [934, 279] on button "Book Now" at bounding box center [934, 275] width 231 height 33
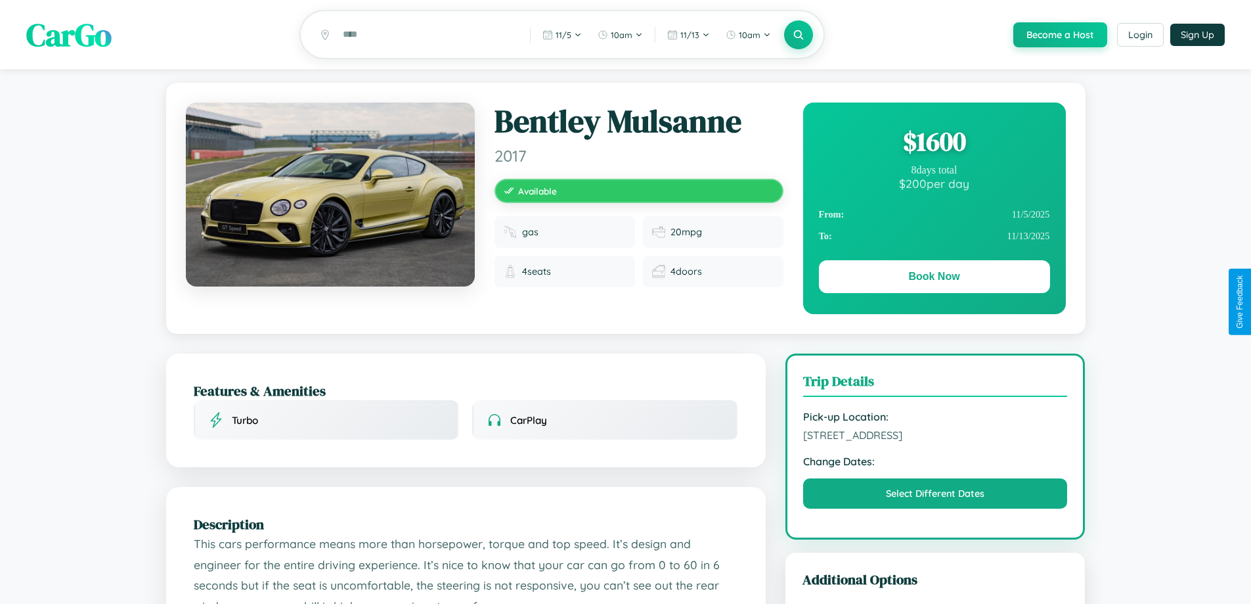
click at [934, 143] on div "$ 1600" at bounding box center [934, 140] width 231 height 35
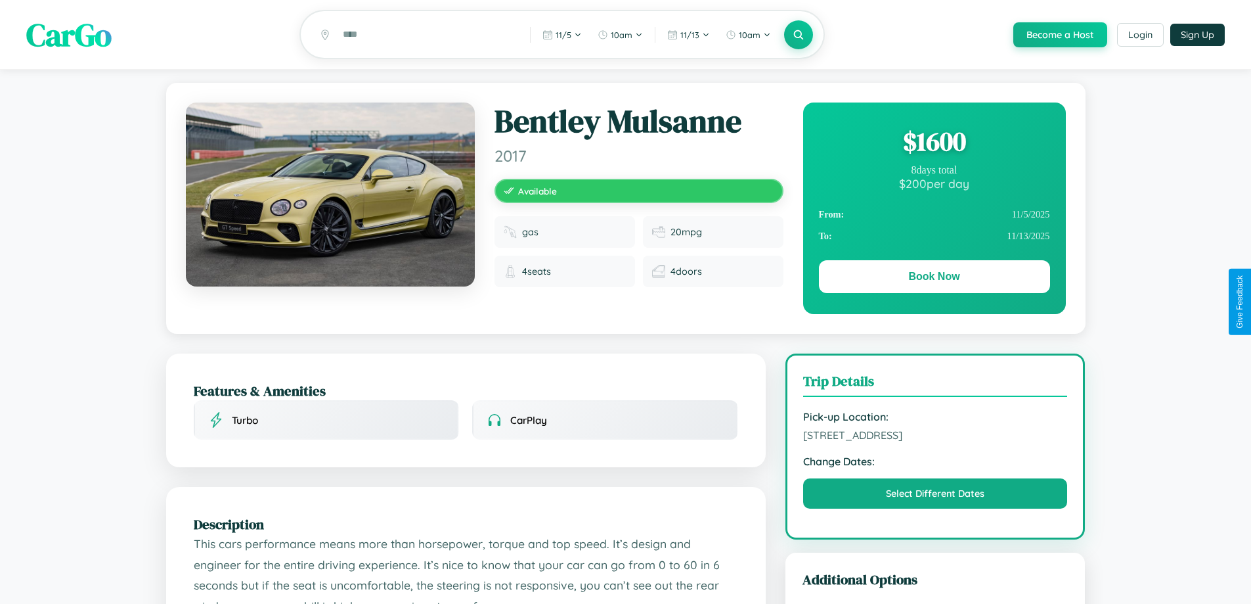
click at [934, 143] on div "$ 1600" at bounding box center [934, 140] width 231 height 35
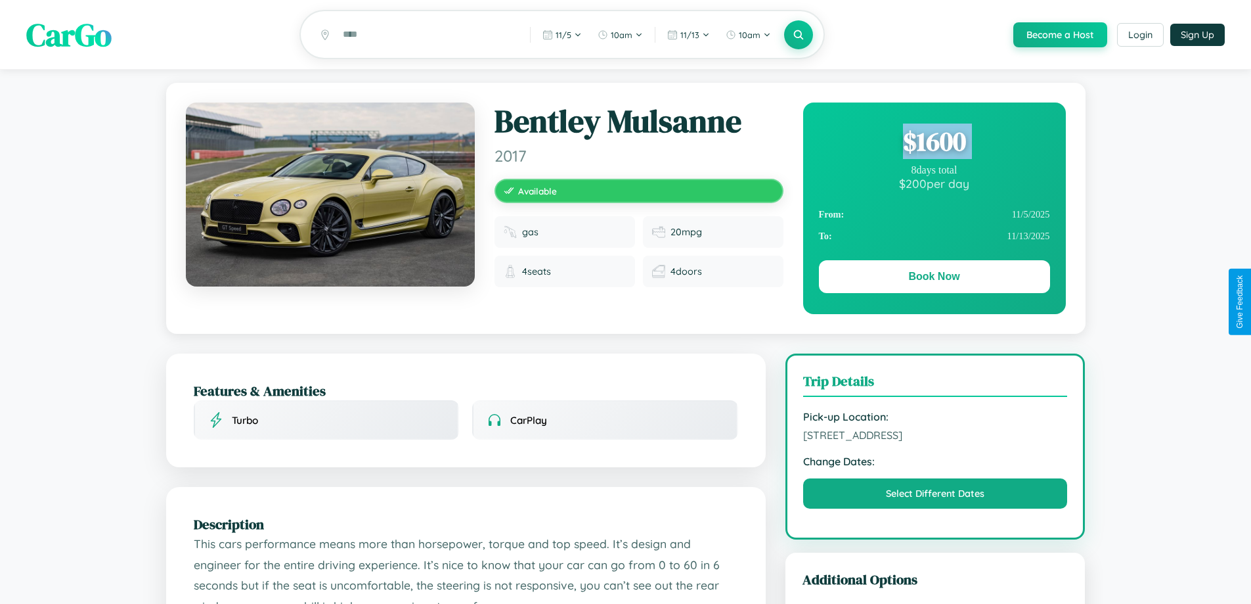
click at [934, 143] on div "$ 1600" at bounding box center [934, 140] width 231 height 35
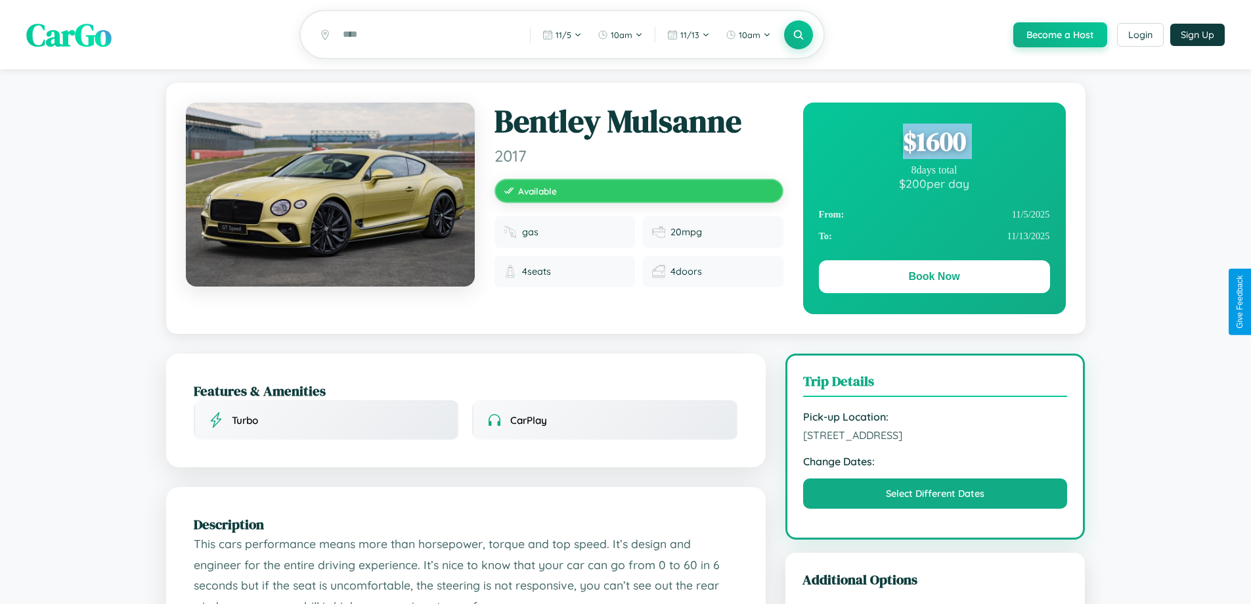
click at [934, 143] on div "$ 1600" at bounding box center [934, 140] width 231 height 35
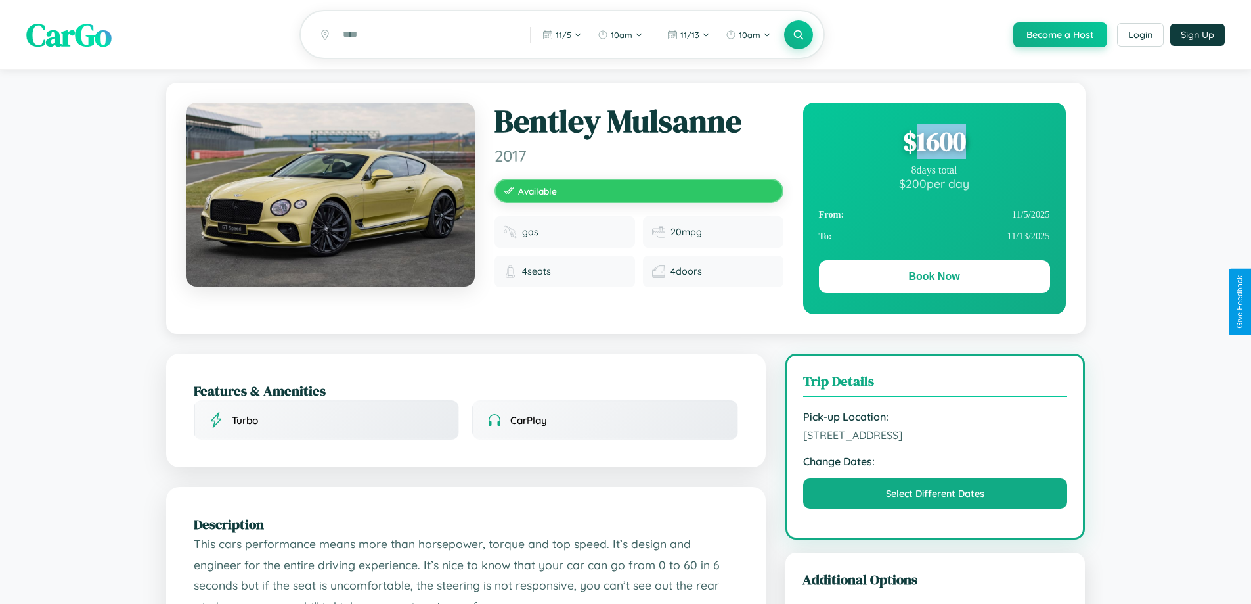
click at [934, 143] on div "$ 1600" at bounding box center [934, 140] width 231 height 35
